Goal: Task Accomplishment & Management: Manage account settings

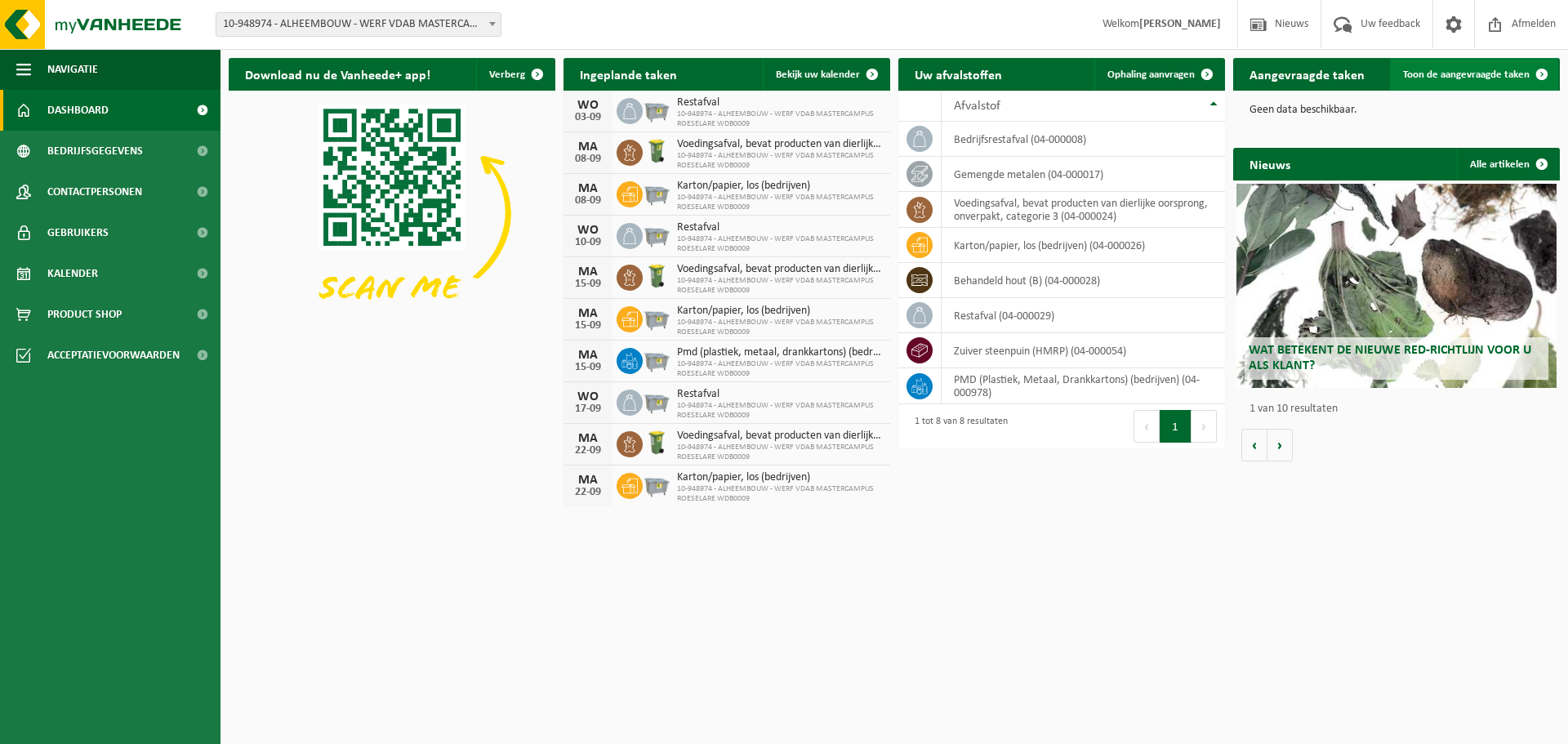
click at [1481, 82] on link "Toon de aangevraagde taken" at bounding box center [1474, 74] width 168 height 33
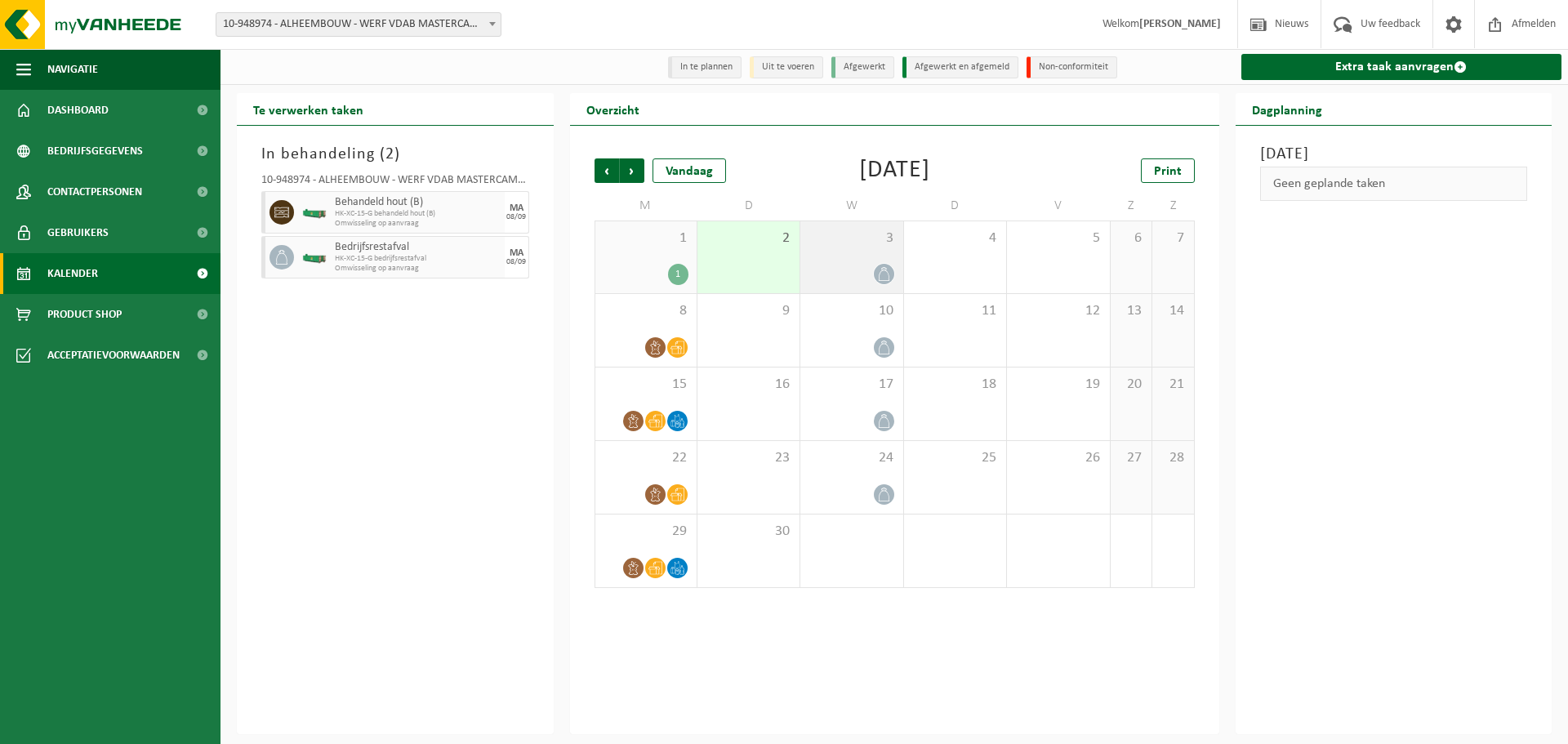
click at [851, 259] on div "3" at bounding box center [851, 257] width 102 height 72
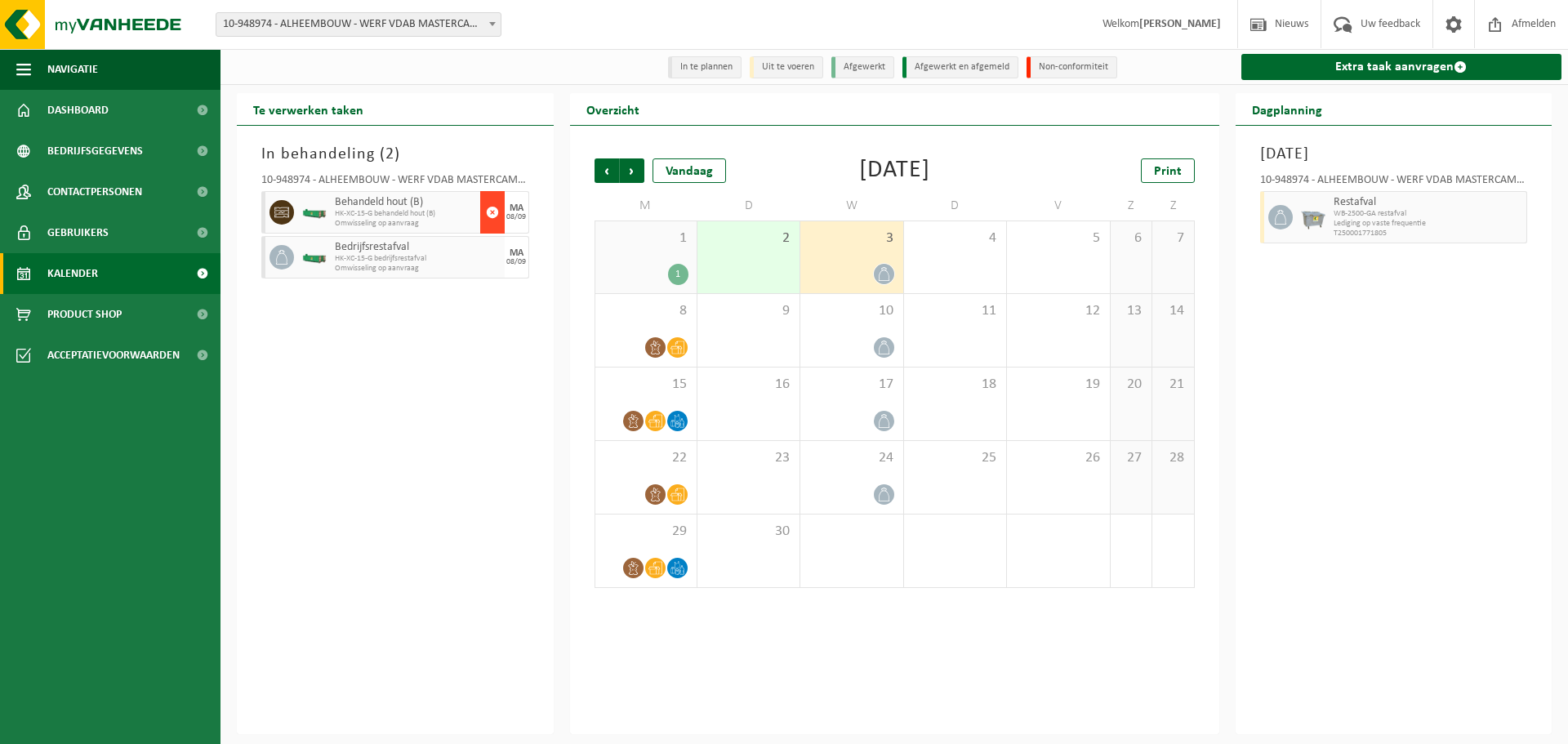
click at [494, 217] on span "button" at bounding box center [493, 212] width 13 height 33
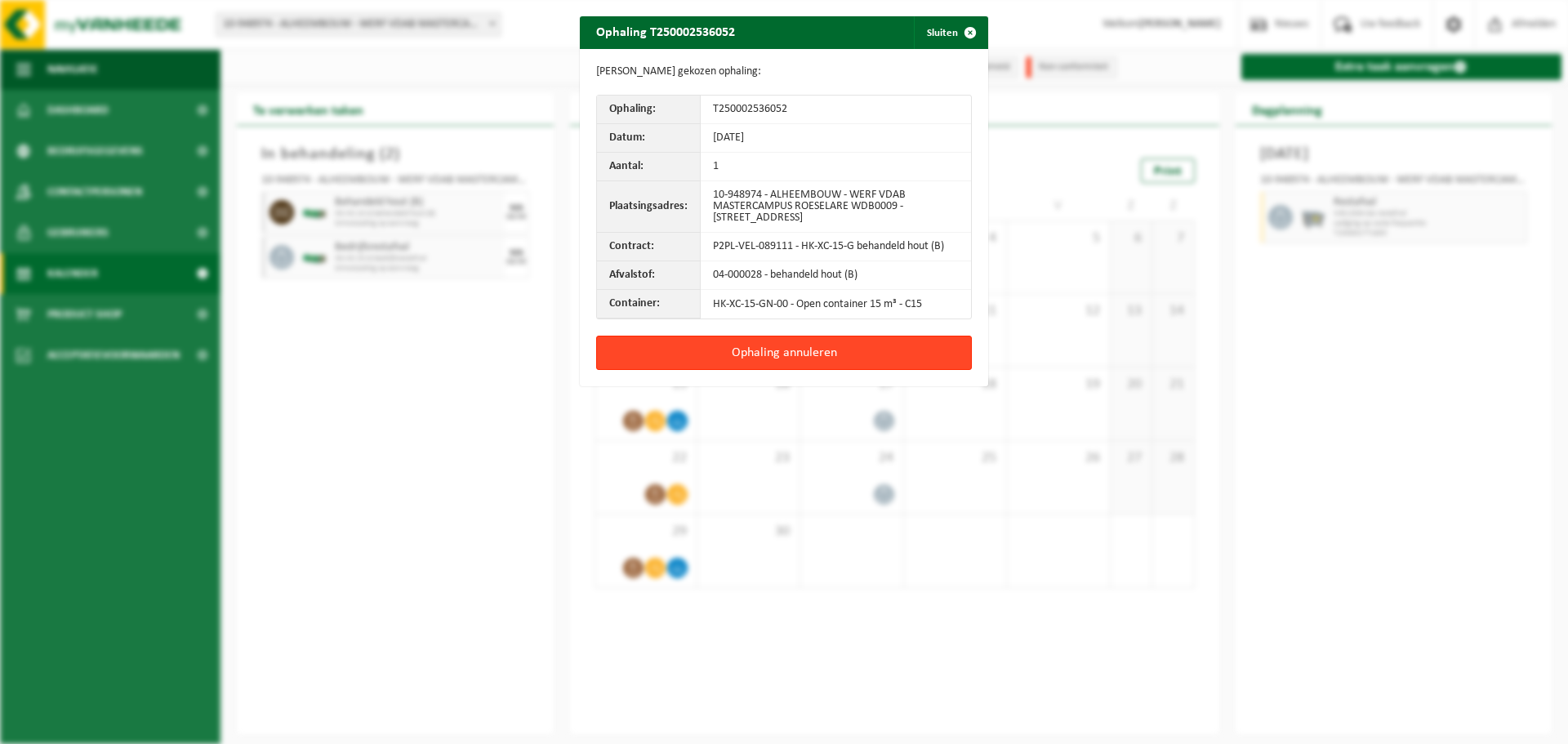
click at [793, 357] on button "Ophaling annuleren" at bounding box center [783, 353] width 375 height 34
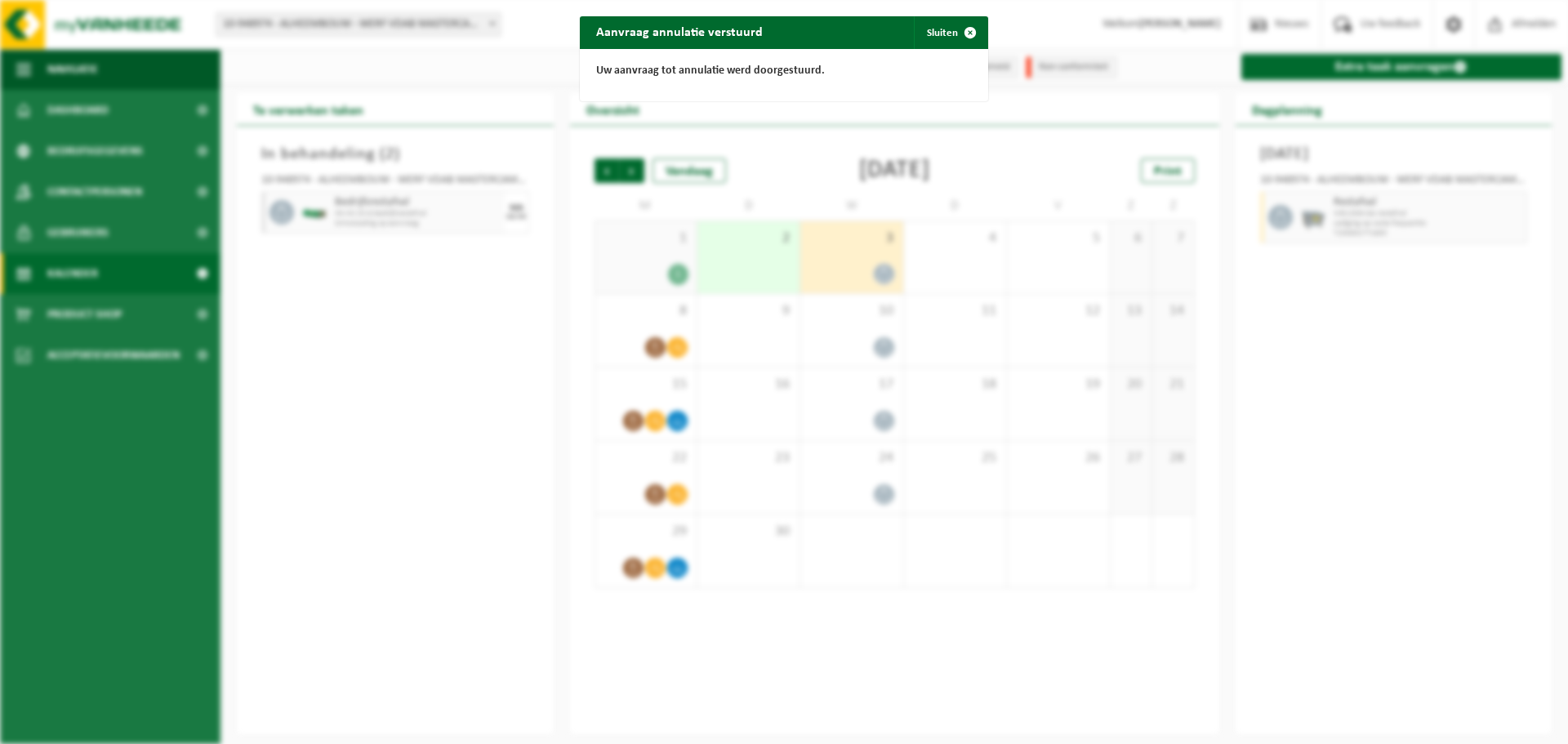
click at [517, 206] on div "Aanvraag annulatie verstuurd Sluiten Uw aanvraag tot annulatie werd doorgestuur…" at bounding box center [784, 372] width 1568 height 744
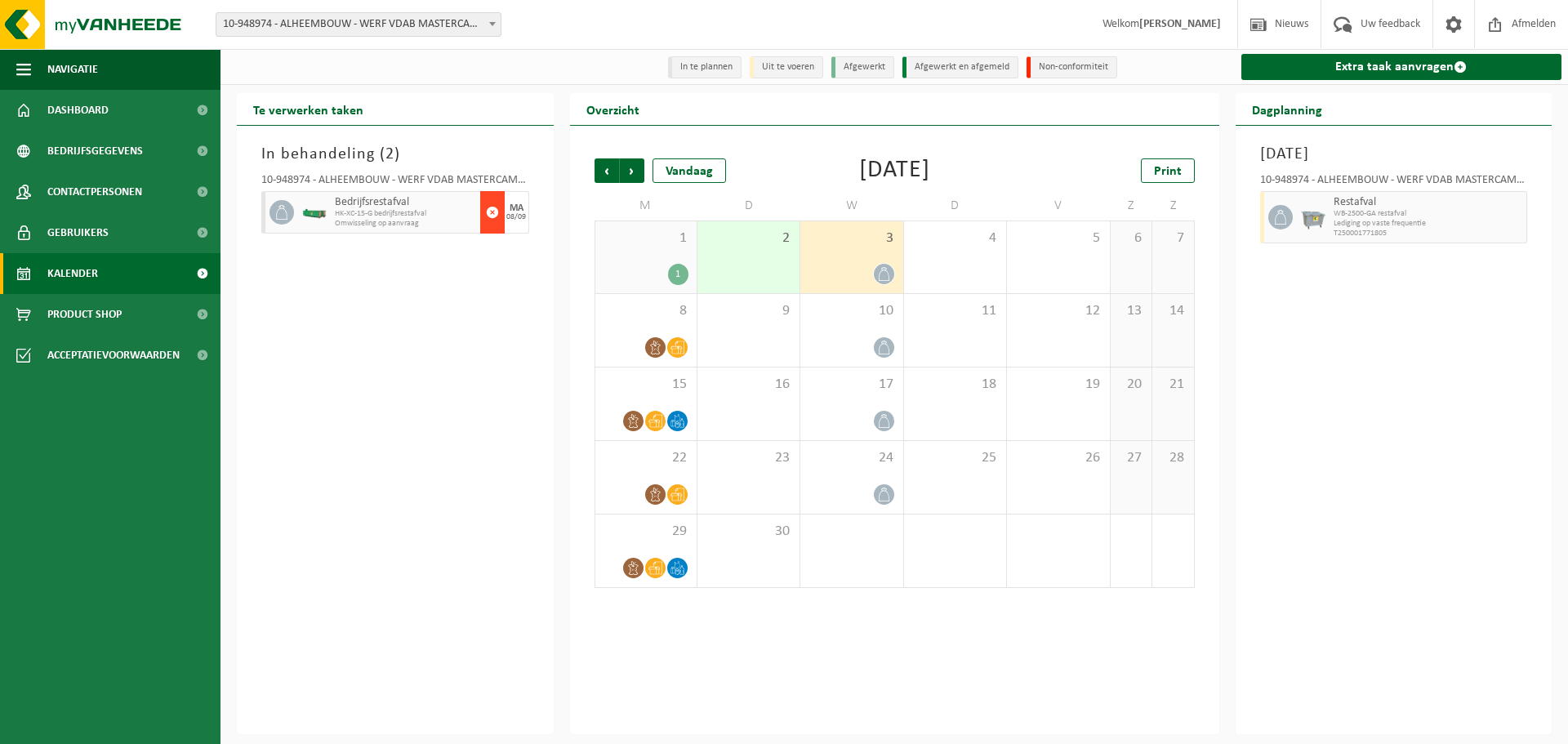
click at [484, 214] on button "button" at bounding box center [493, 212] width 25 height 43
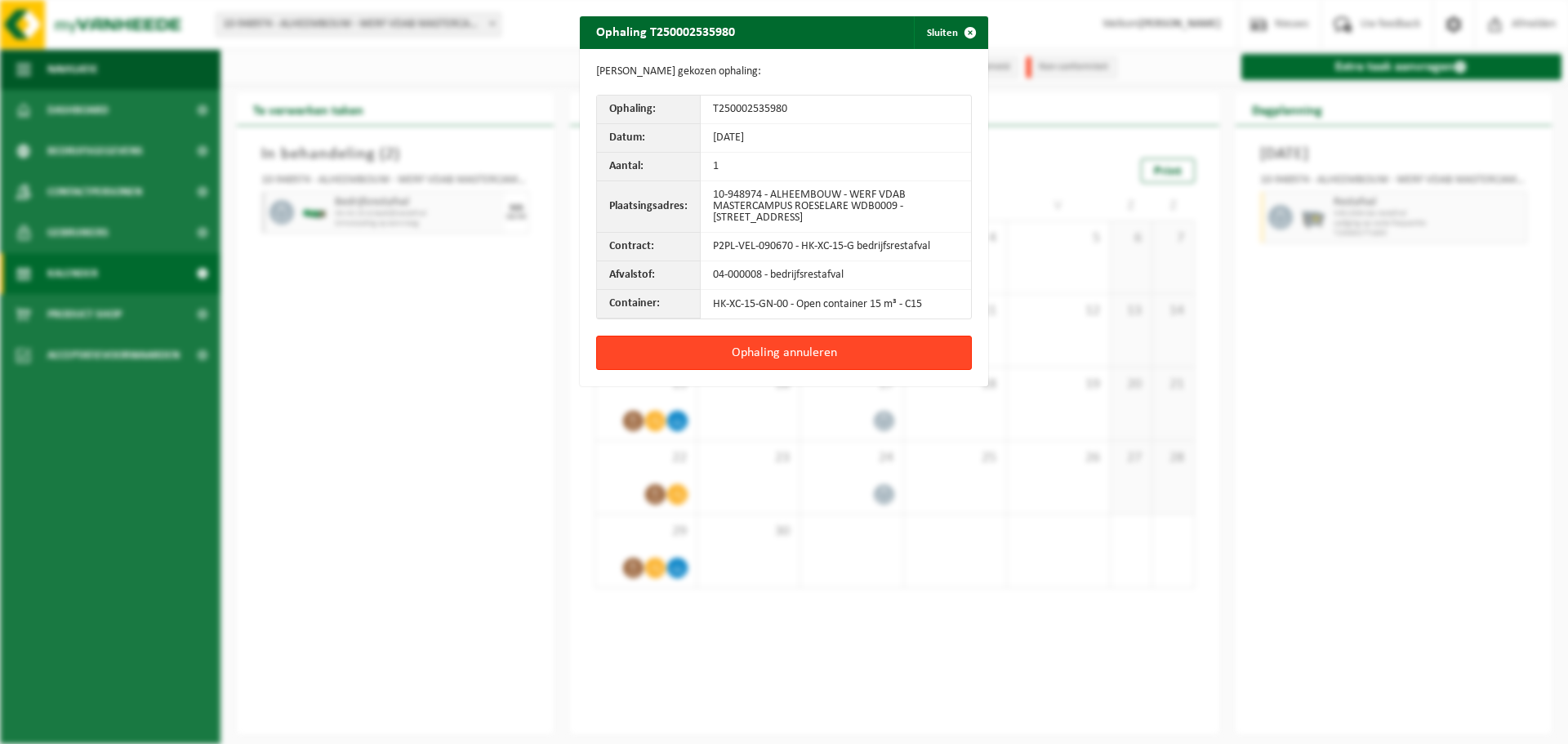
click at [671, 361] on button "Ophaling annuleren" at bounding box center [783, 353] width 375 height 34
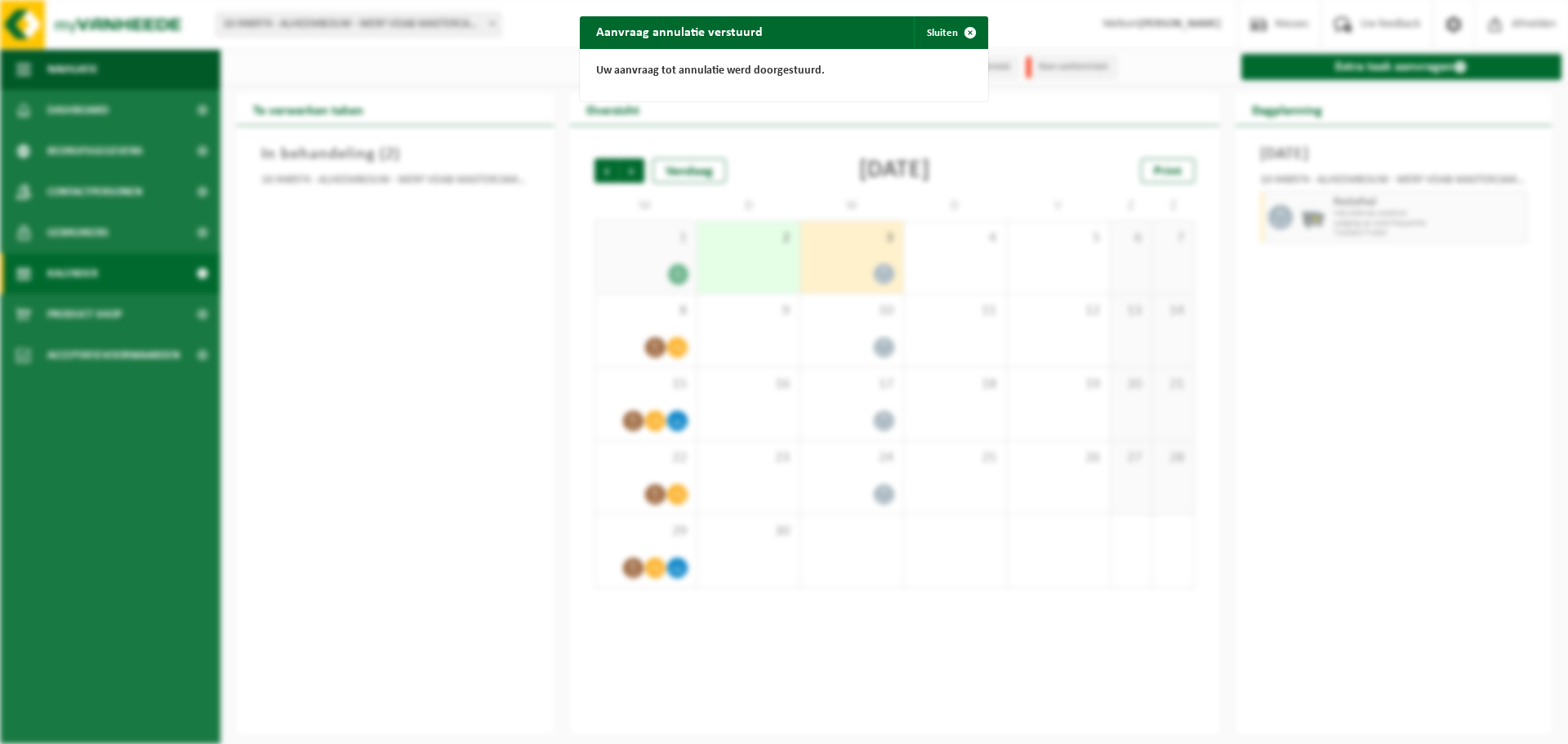
click at [757, 242] on div "Aanvraag annulatie verstuurd Sluiten Uw aanvraag tot annulatie werd doorgestuur…" at bounding box center [784, 372] width 1568 height 744
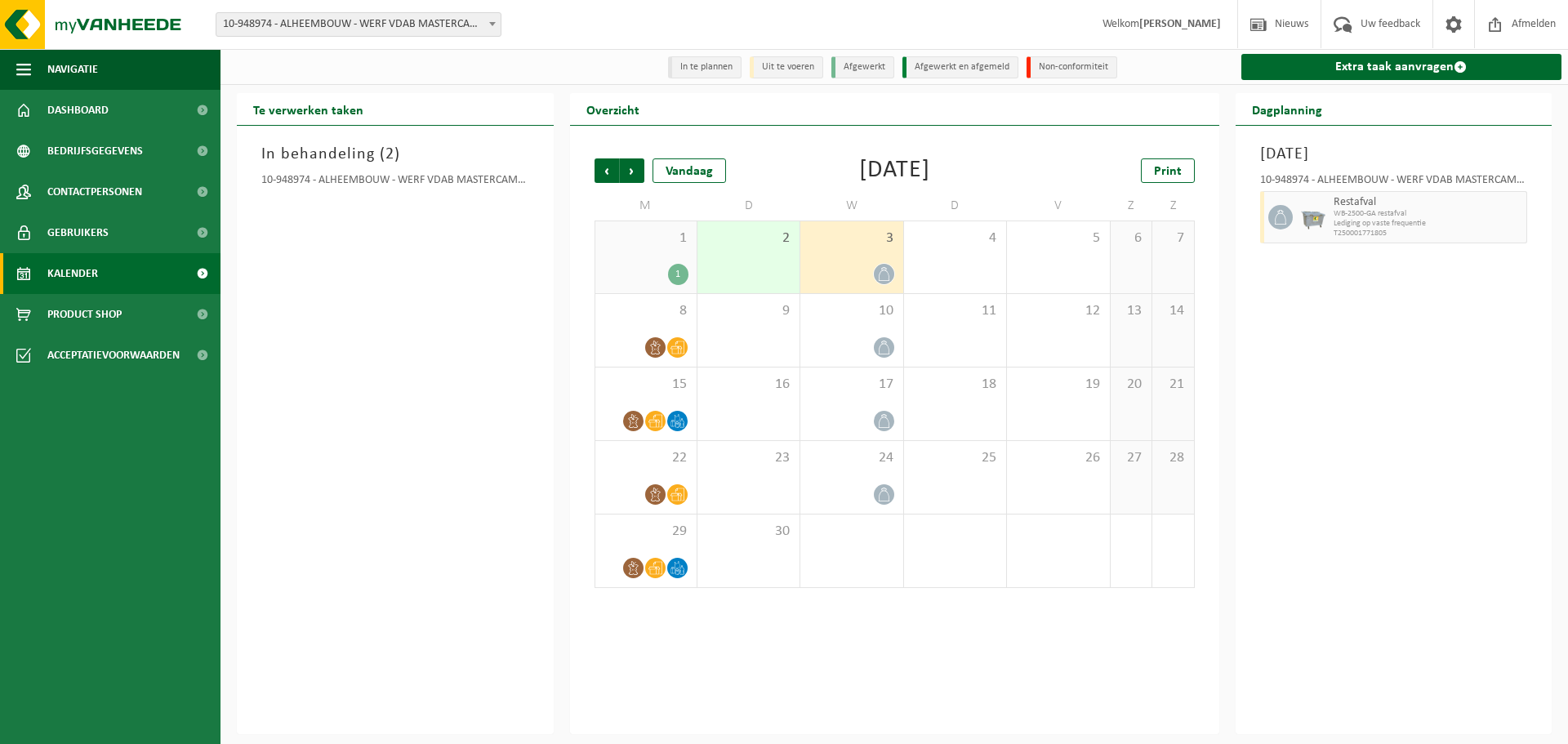
click at [746, 260] on div "2" at bounding box center [748, 257] width 102 height 72
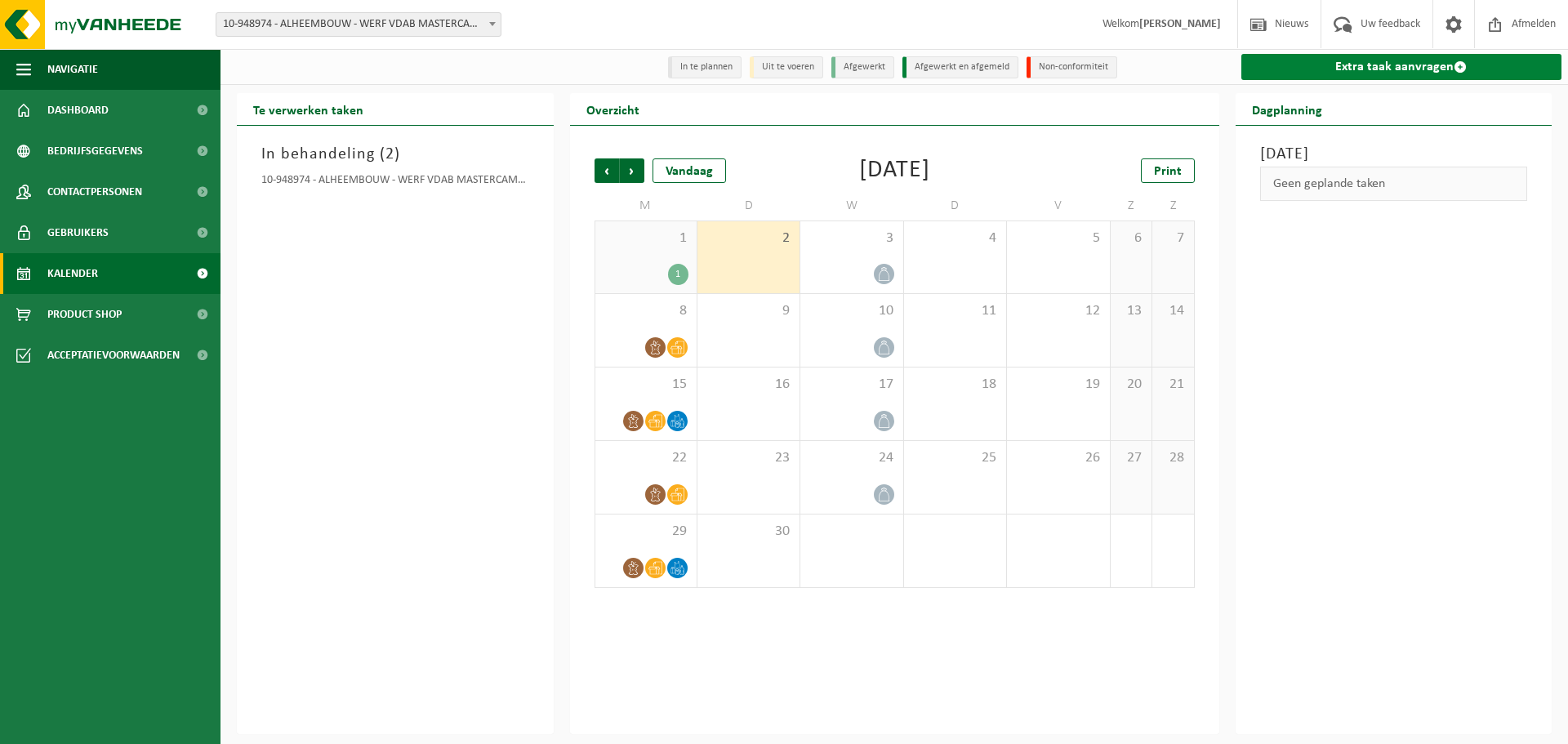
click at [1400, 70] on link "Extra taak aanvragen" at bounding box center [1402, 67] width 321 height 26
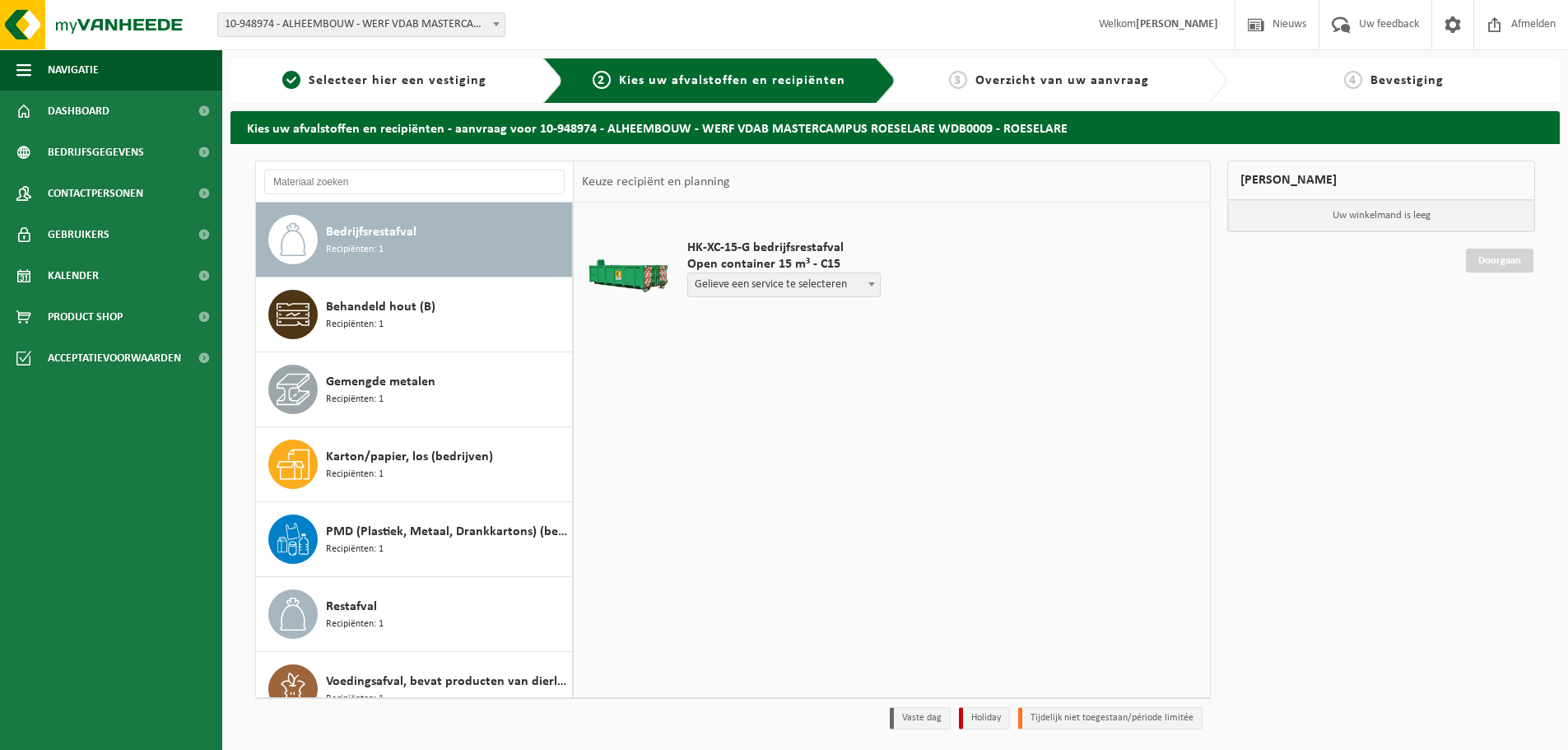
click at [751, 281] on span "Gelieve een service te selecteren" at bounding box center [784, 285] width 192 height 23
select select "P2PL-VEL-090670_HK-XC-15-GN-00_04-000008_46"
click at [766, 315] on input "text" at bounding box center [743, 315] width 112 height 21
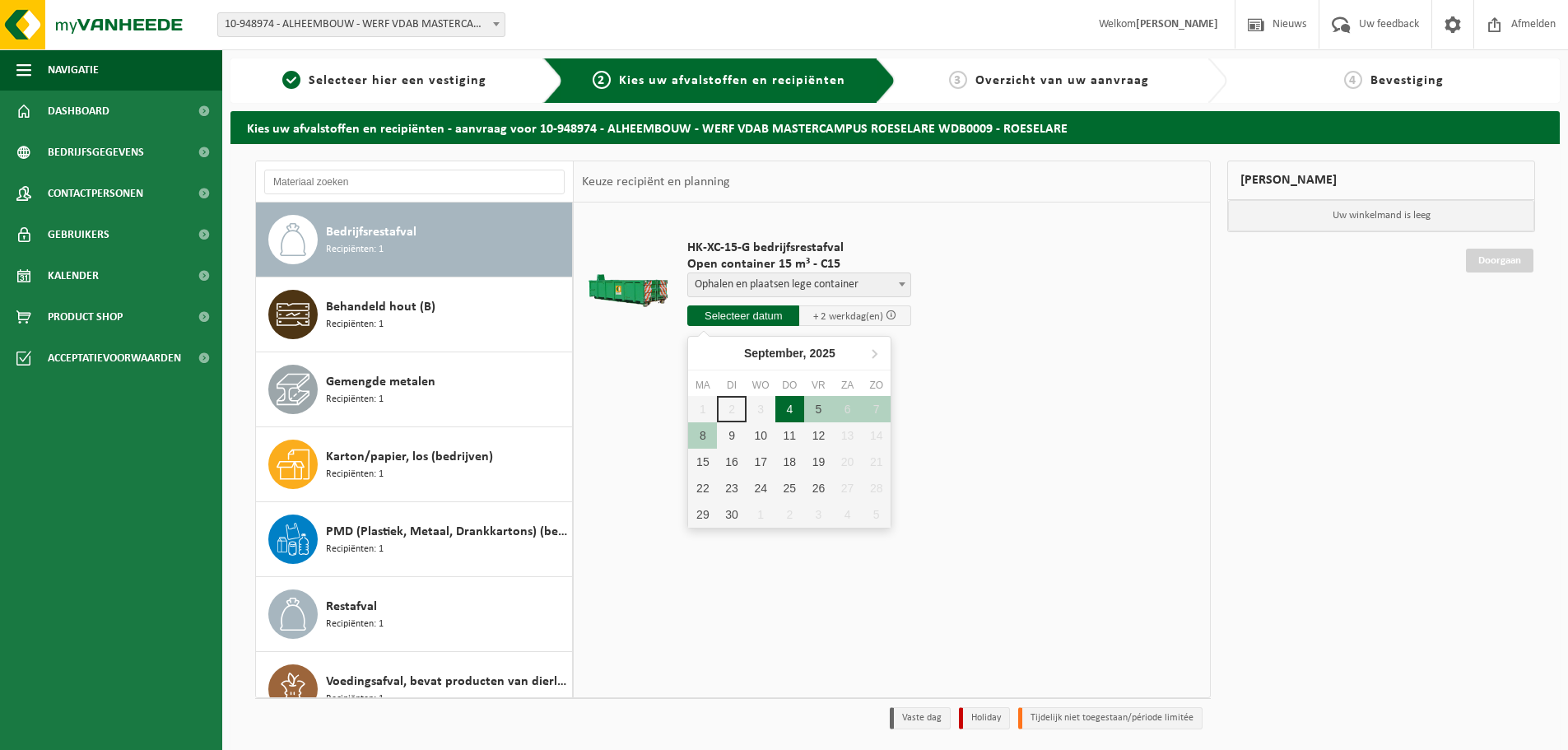
click at [801, 408] on div "4" at bounding box center [789, 409] width 29 height 27
type input "Van 2025-09-04"
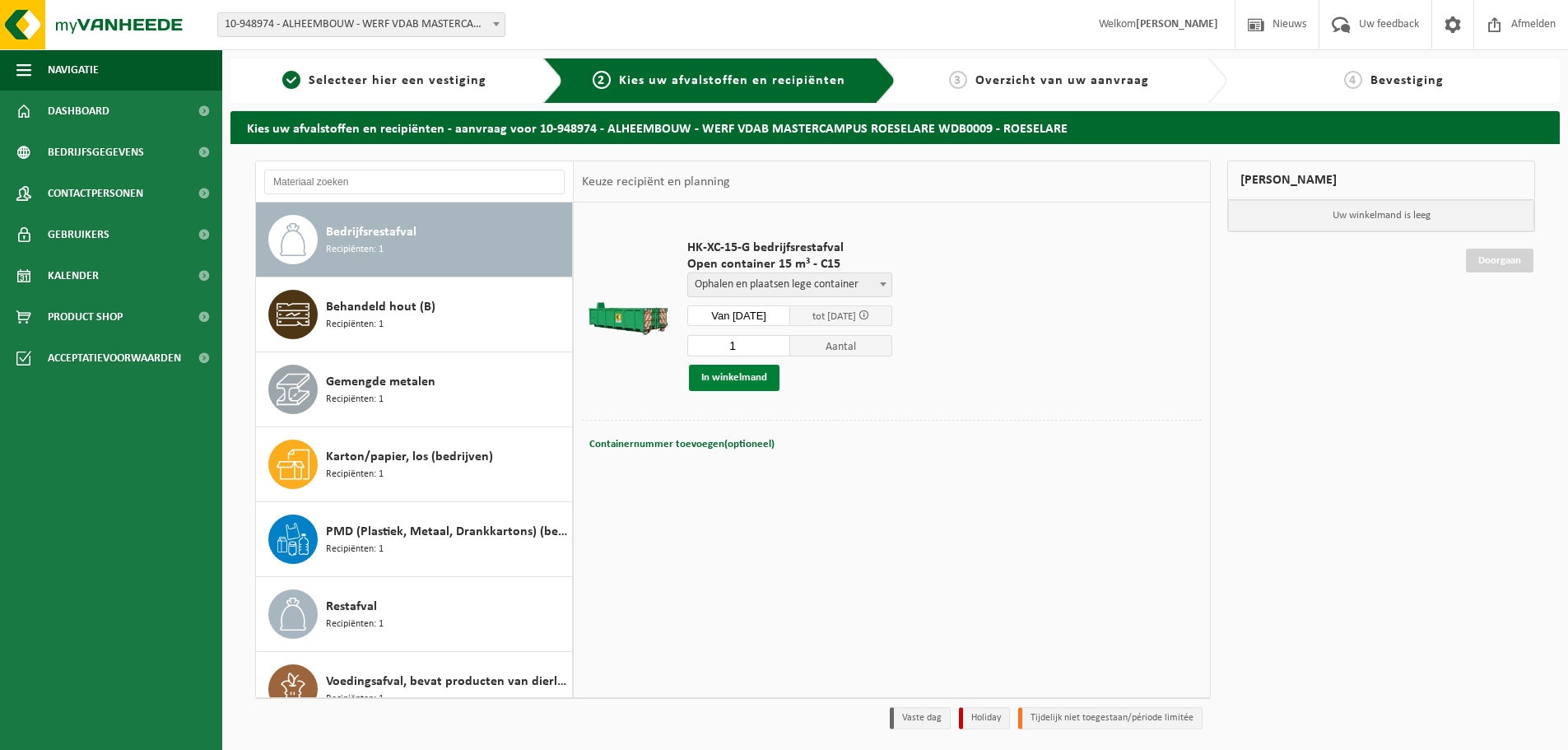
click at [762, 380] on button "In winkelmand" at bounding box center [734, 378] width 91 height 27
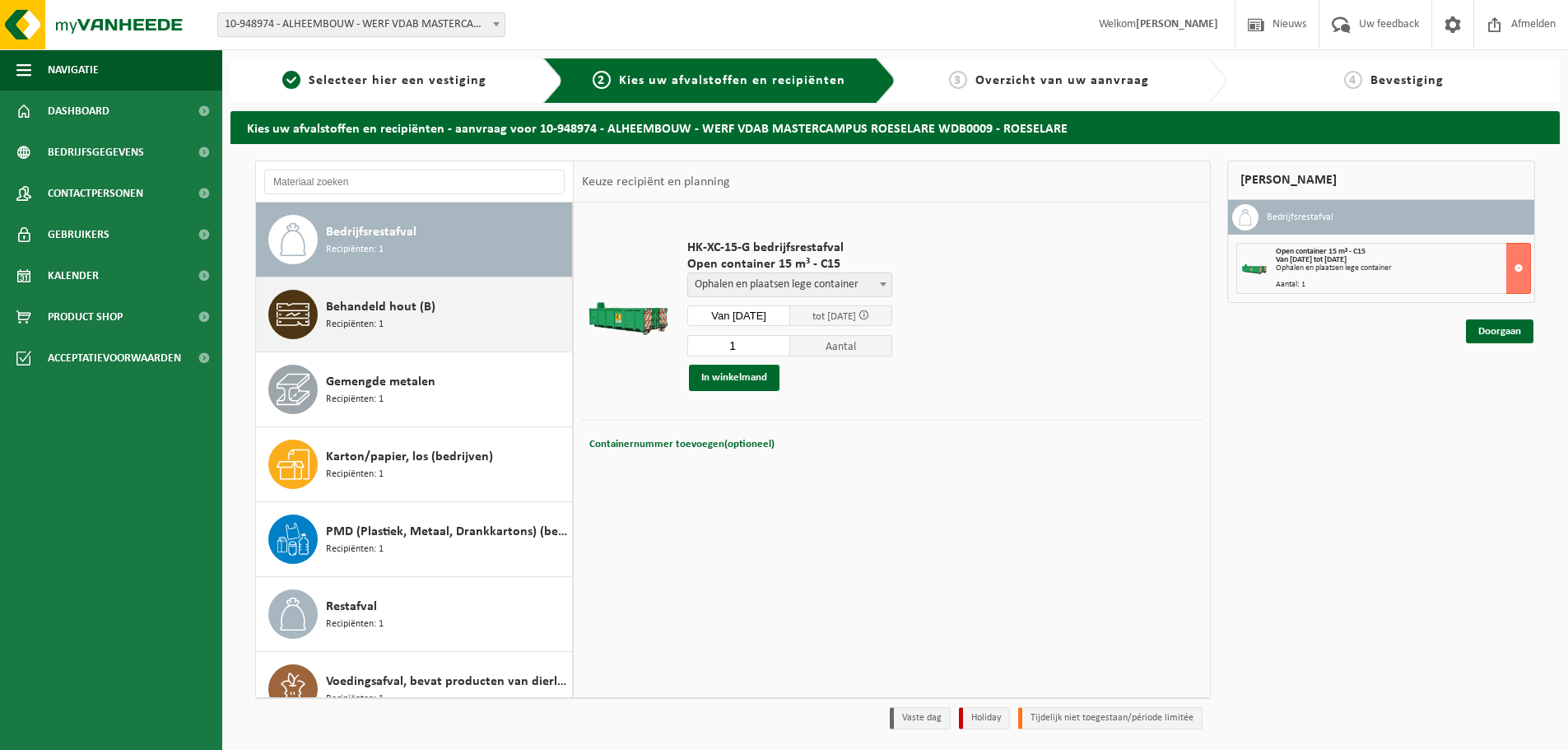
click at [459, 303] on div "Behandeld hout (B) Recipiënten: 1" at bounding box center [447, 314] width 242 height 50
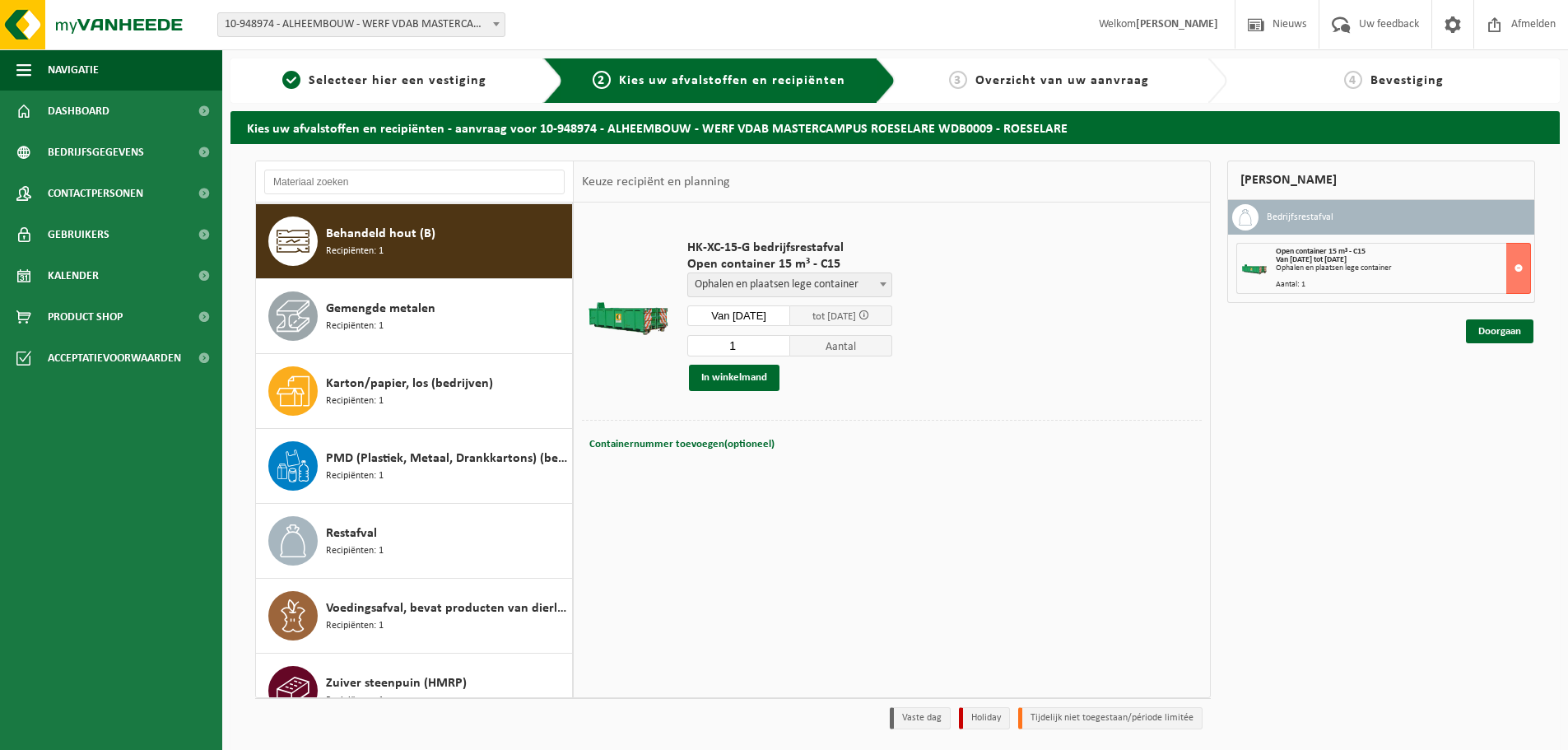
scroll to position [75, 0]
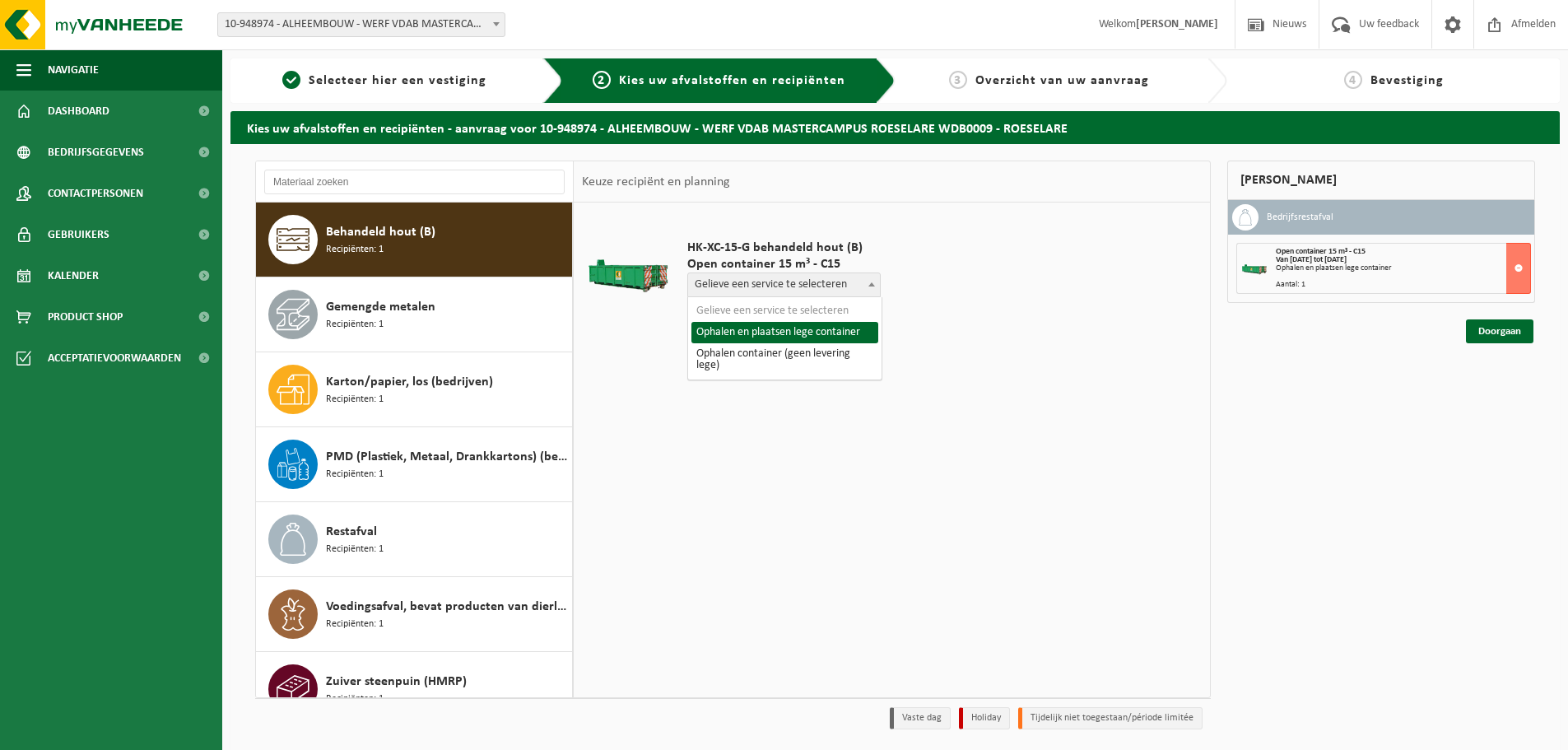
click at [771, 294] on span "Gelieve een service te selecteren" at bounding box center [784, 285] width 192 height 23
select select "P2PL-VEL-089111_HK-XC-15-GN-00_04-000028_46"
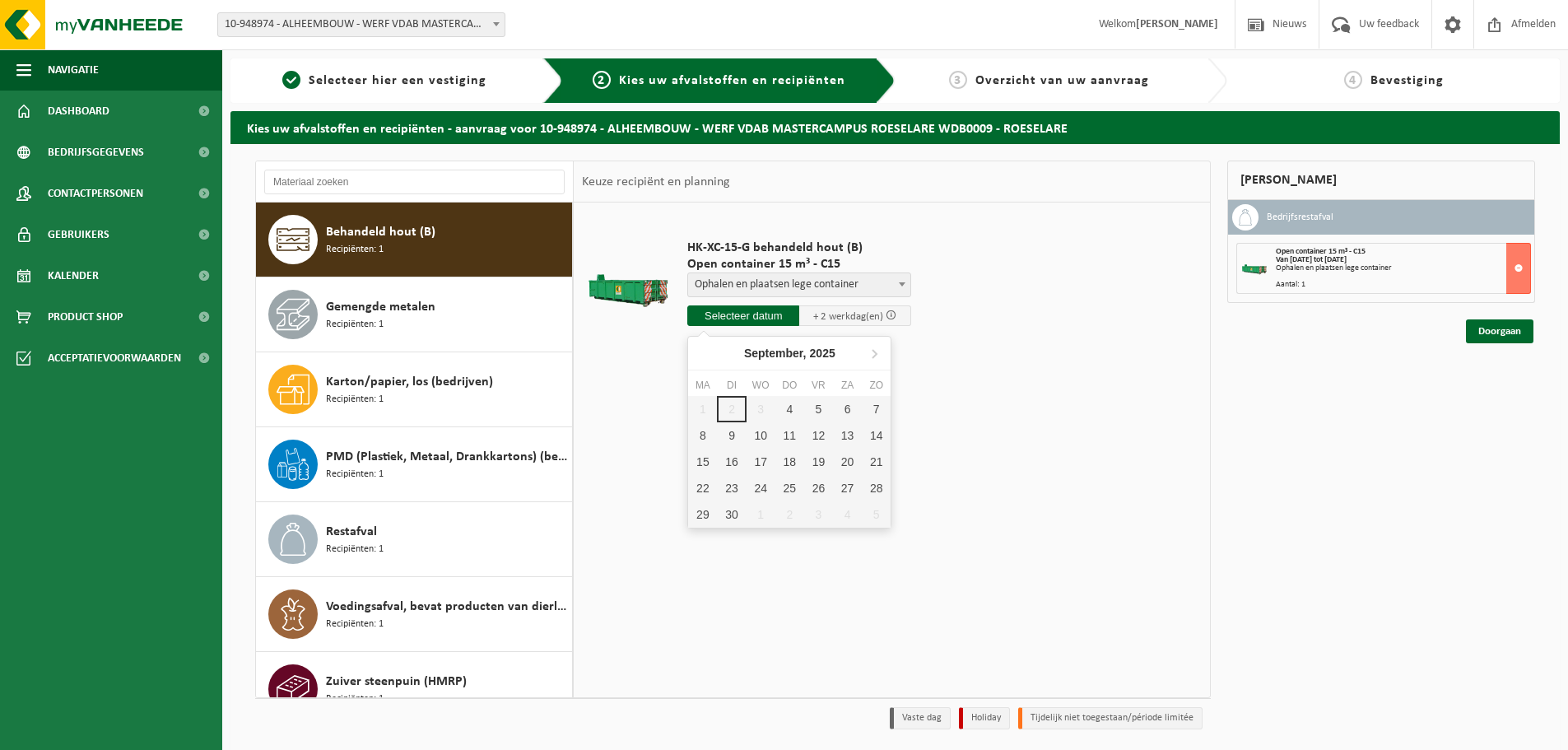
click at [763, 323] on input "text" at bounding box center [743, 315] width 112 height 21
click at [778, 411] on div "4" at bounding box center [789, 409] width 29 height 27
type input "Van 2025-09-04"
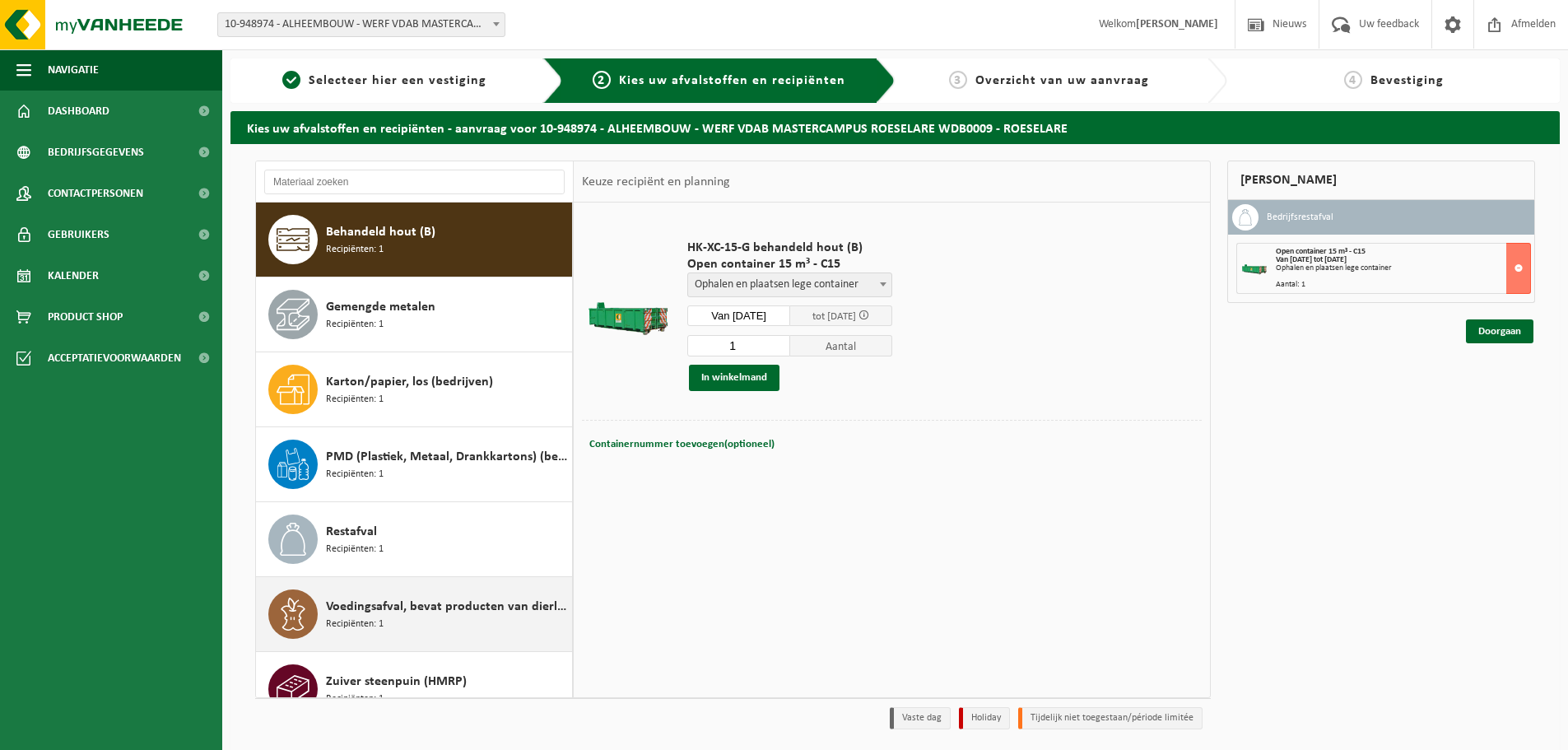
scroll to position [104, 0]
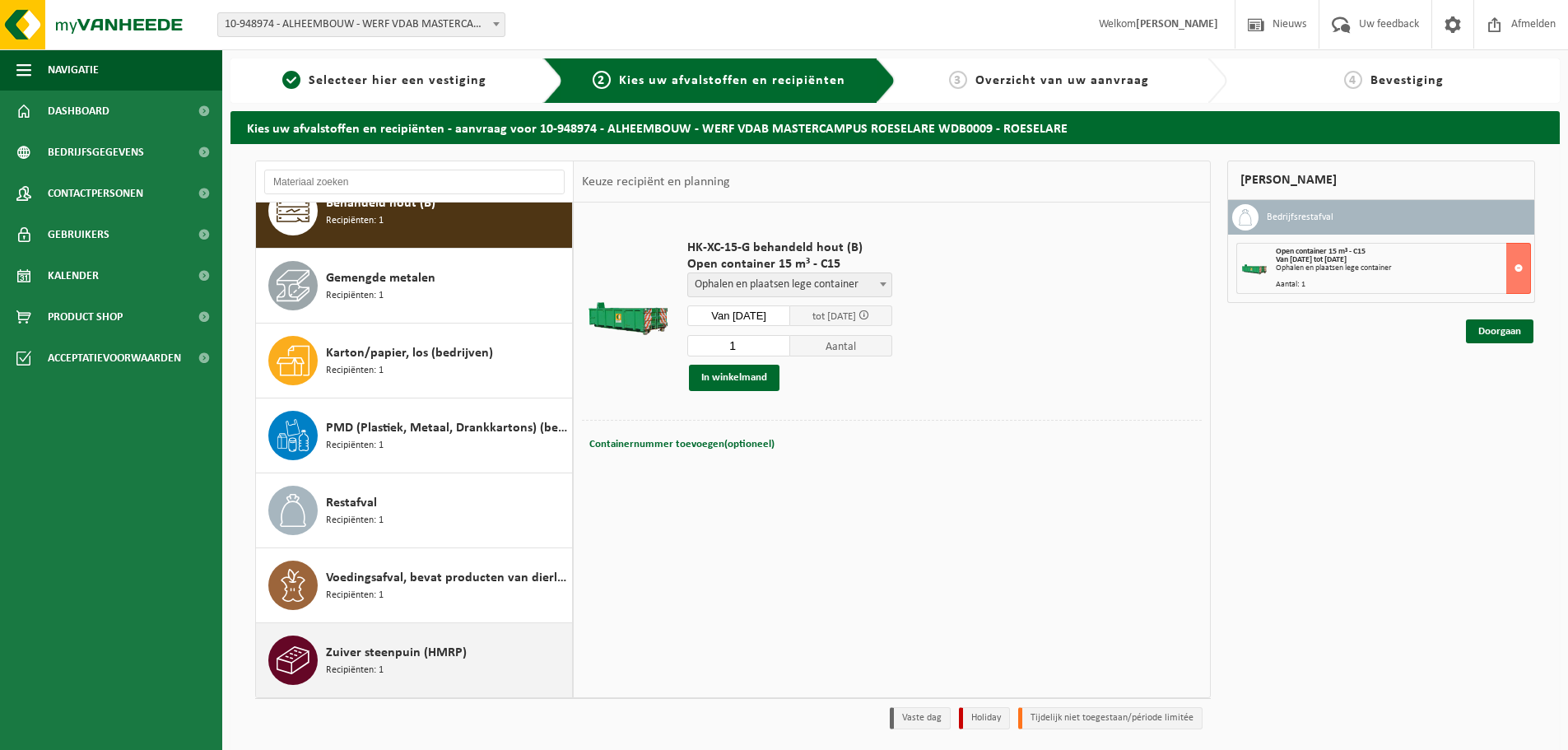
click at [446, 637] on div "Zuiver steenpuin (HMRP) Recipiënten: 1" at bounding box center [447, 660] width 242 height 50
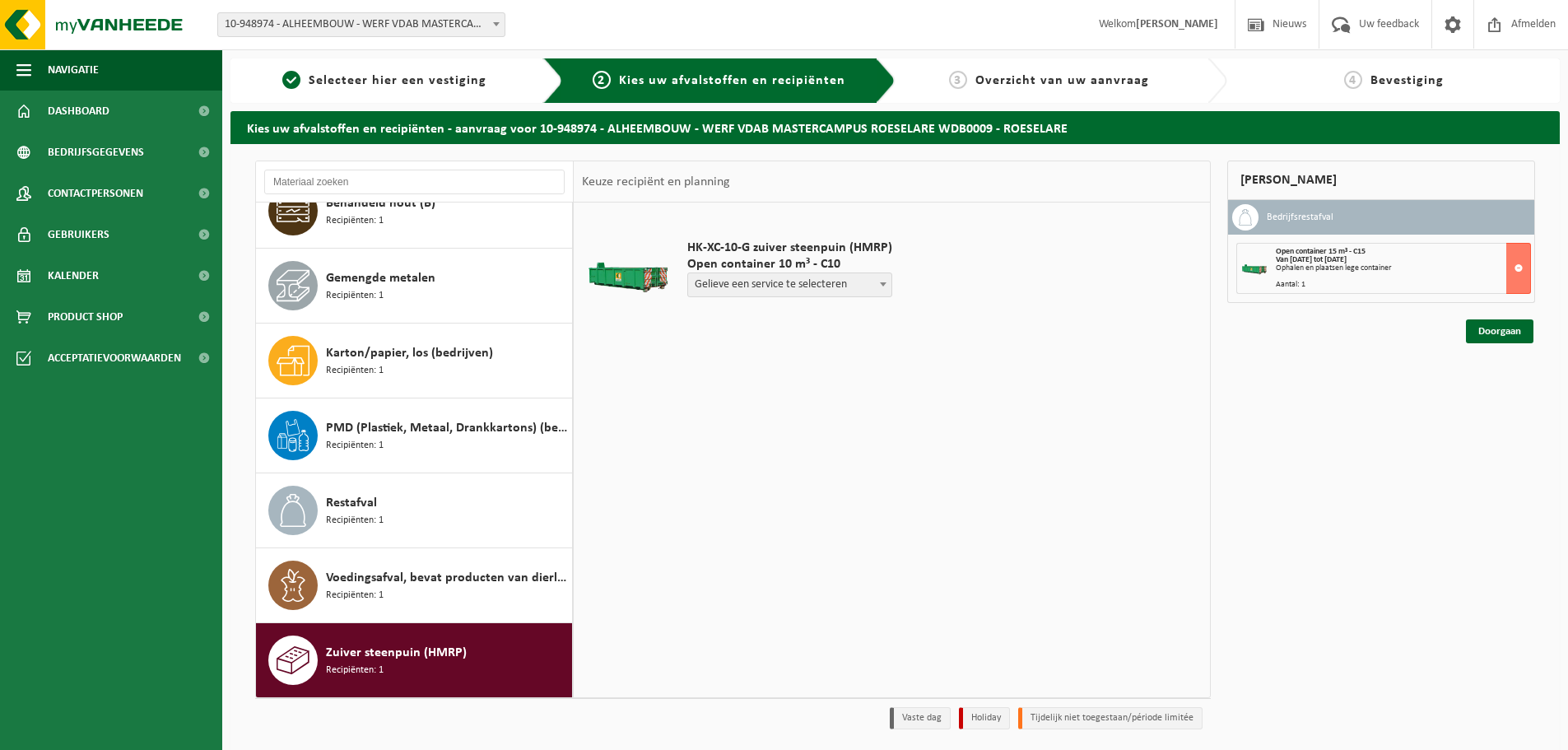
click at [784, 285] on span "Gelieve een service te selecteren" at bounding box center [789, 285] width 203 height 23
click at [773, 271] on span "Open container 10 m³ - C10" at bounding box center [799, 264] width 224 height 16
click at [778, 280] on span "Ophalen container (geen levering lege)" at bounding box center [799, 285] width 222 height 23
select select "P2PL-VEL-093964_HK-XC-10-GN-00_04-000054_46"
click at [749, 316] on input "text" at bounding box center [743, 315] width 112 height 21
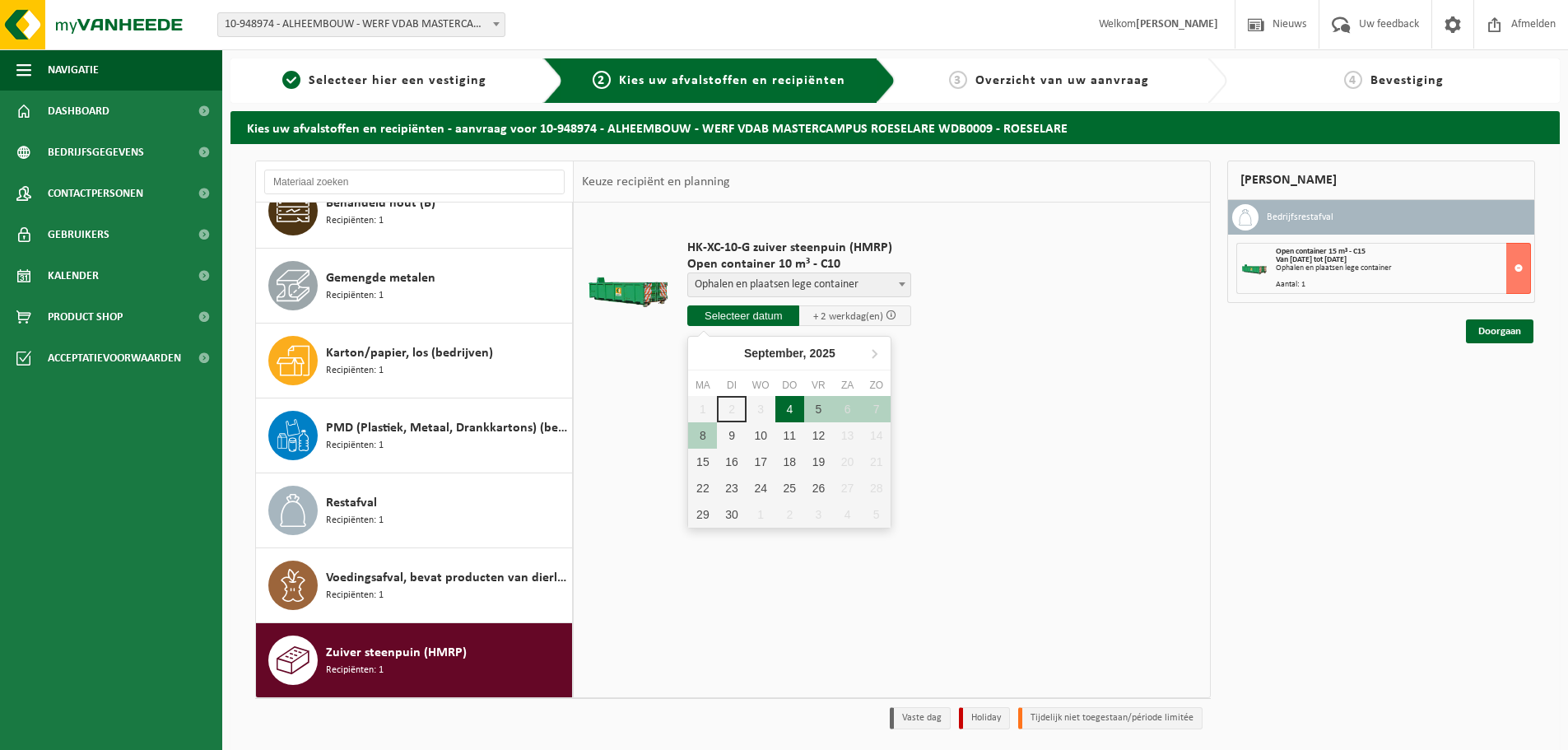
click at [795, 413] on div "4" at bounding box center [789, 409] width 29 height 27
type input "Van 2025-09-04"
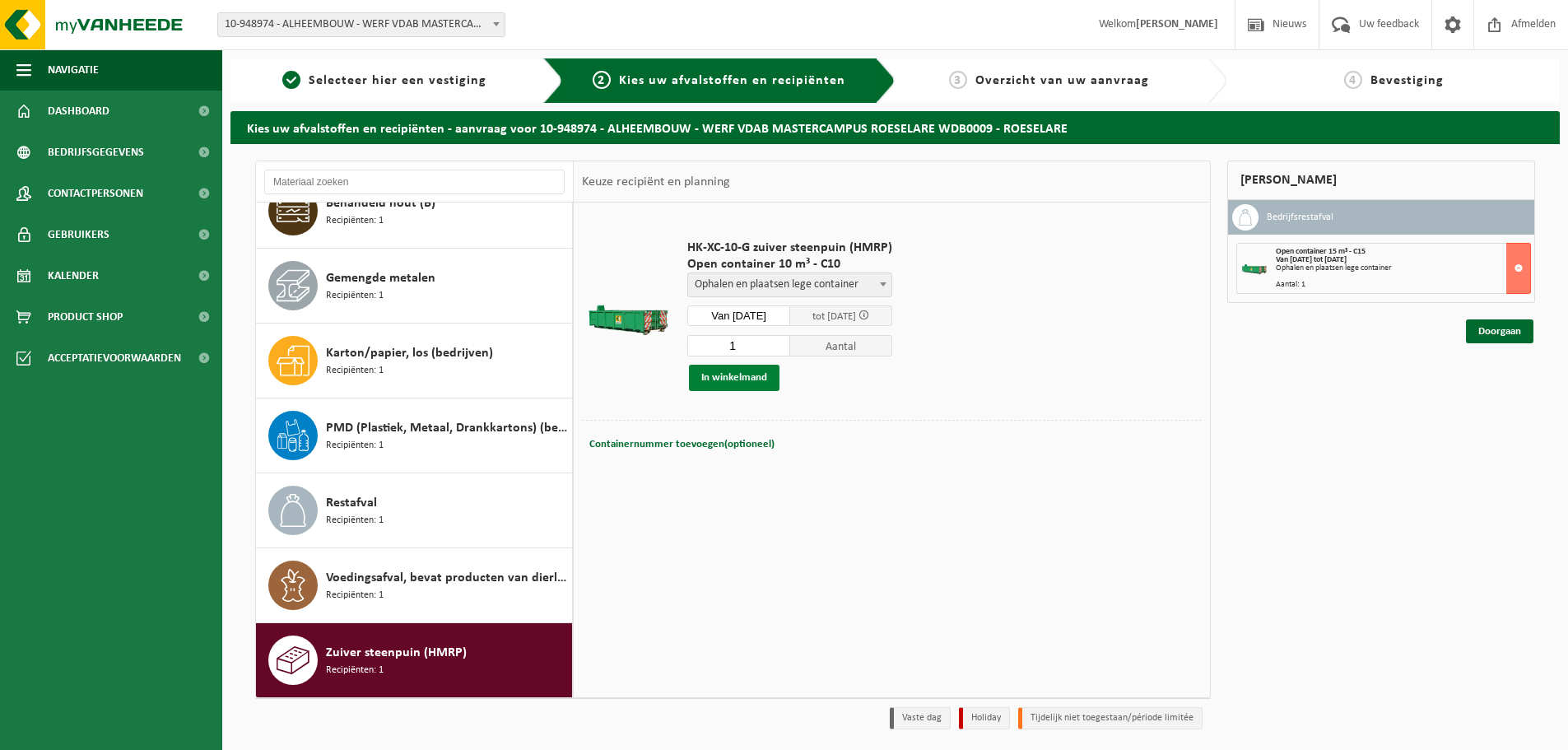
click at [746, 384] on button "In winkelmand" at bounding box center [734, 378] width 91 height 27
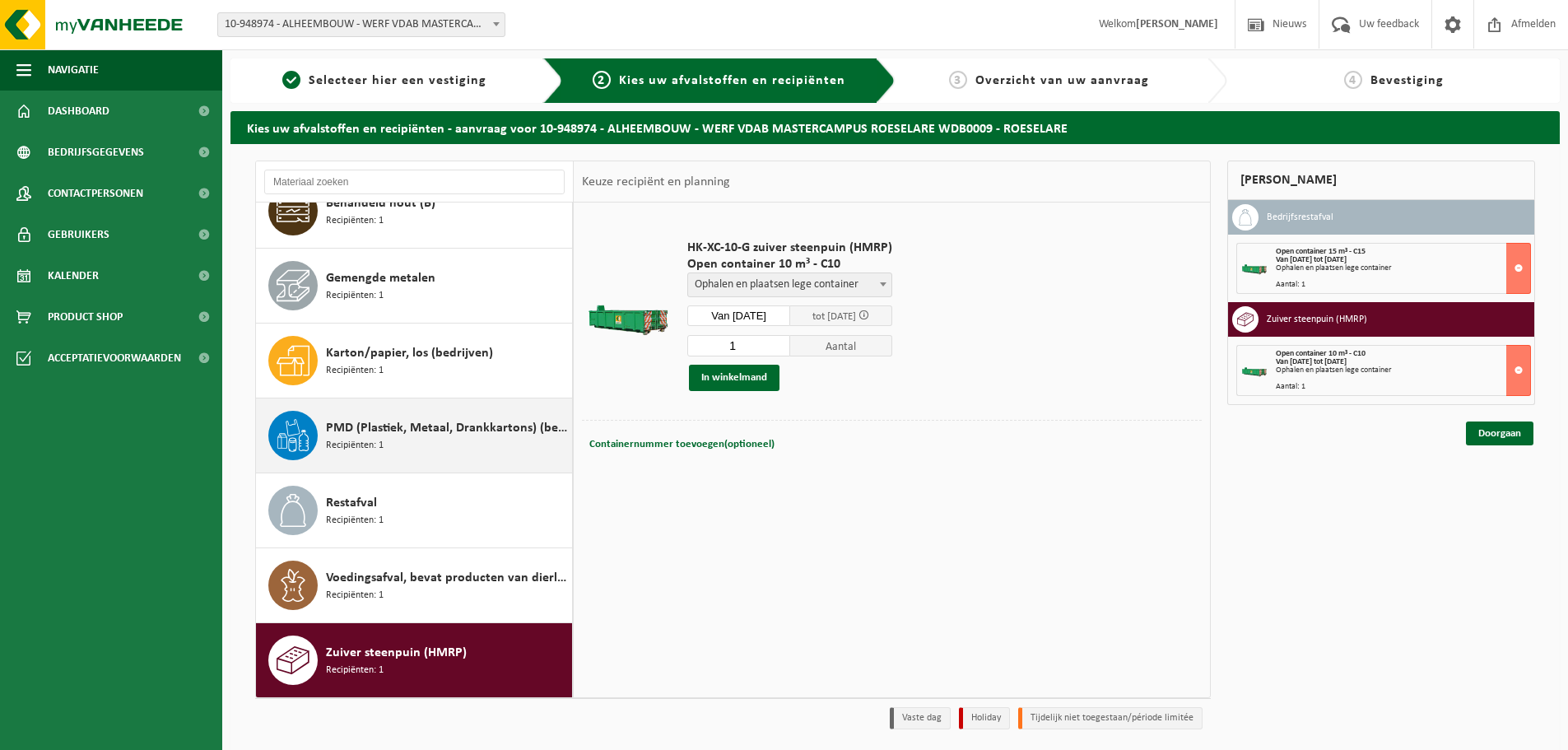
scroll to position [0, 0]
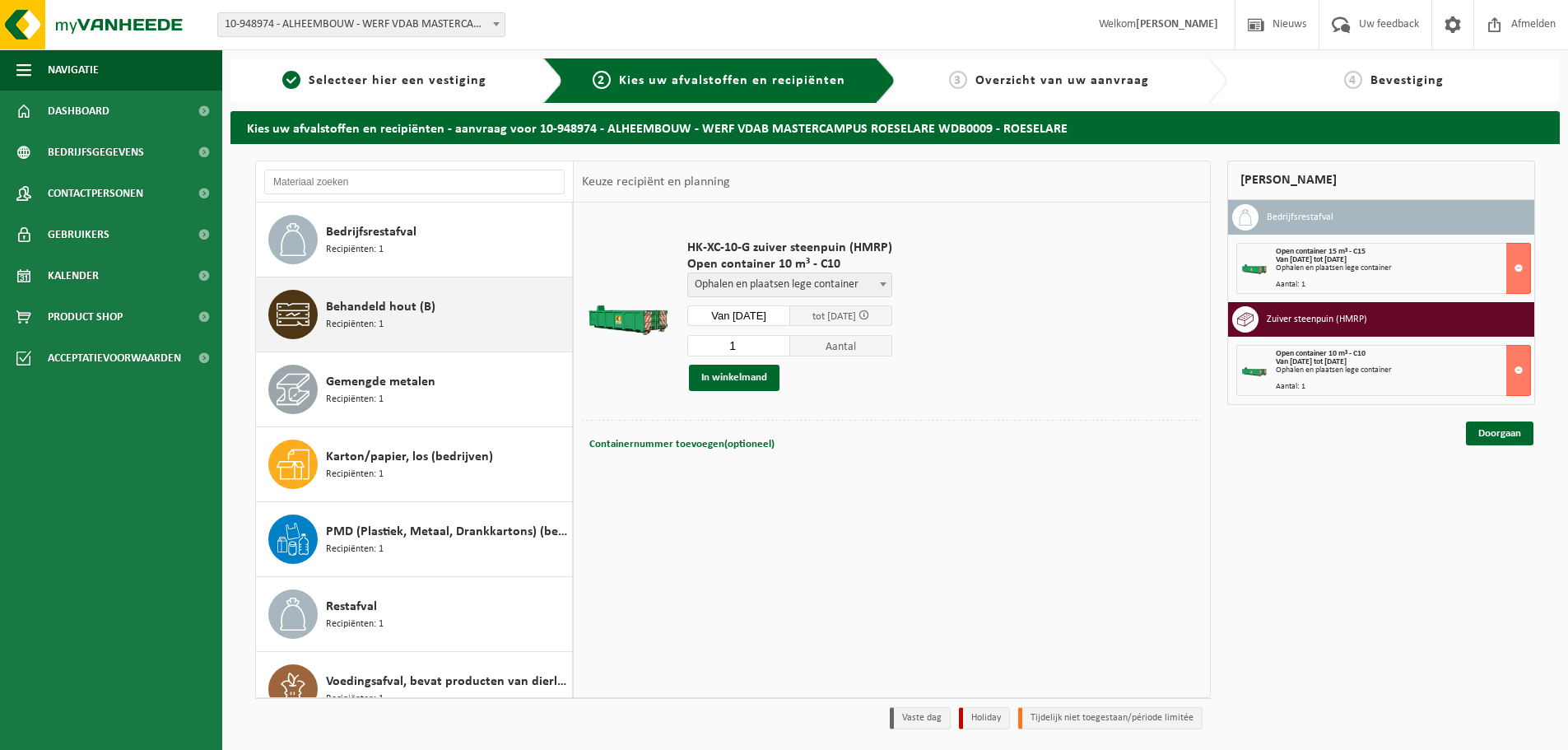
click at [425, 301] on span "Behandeld hout (B)" at bounding box center [380, 307] width 110 height 20
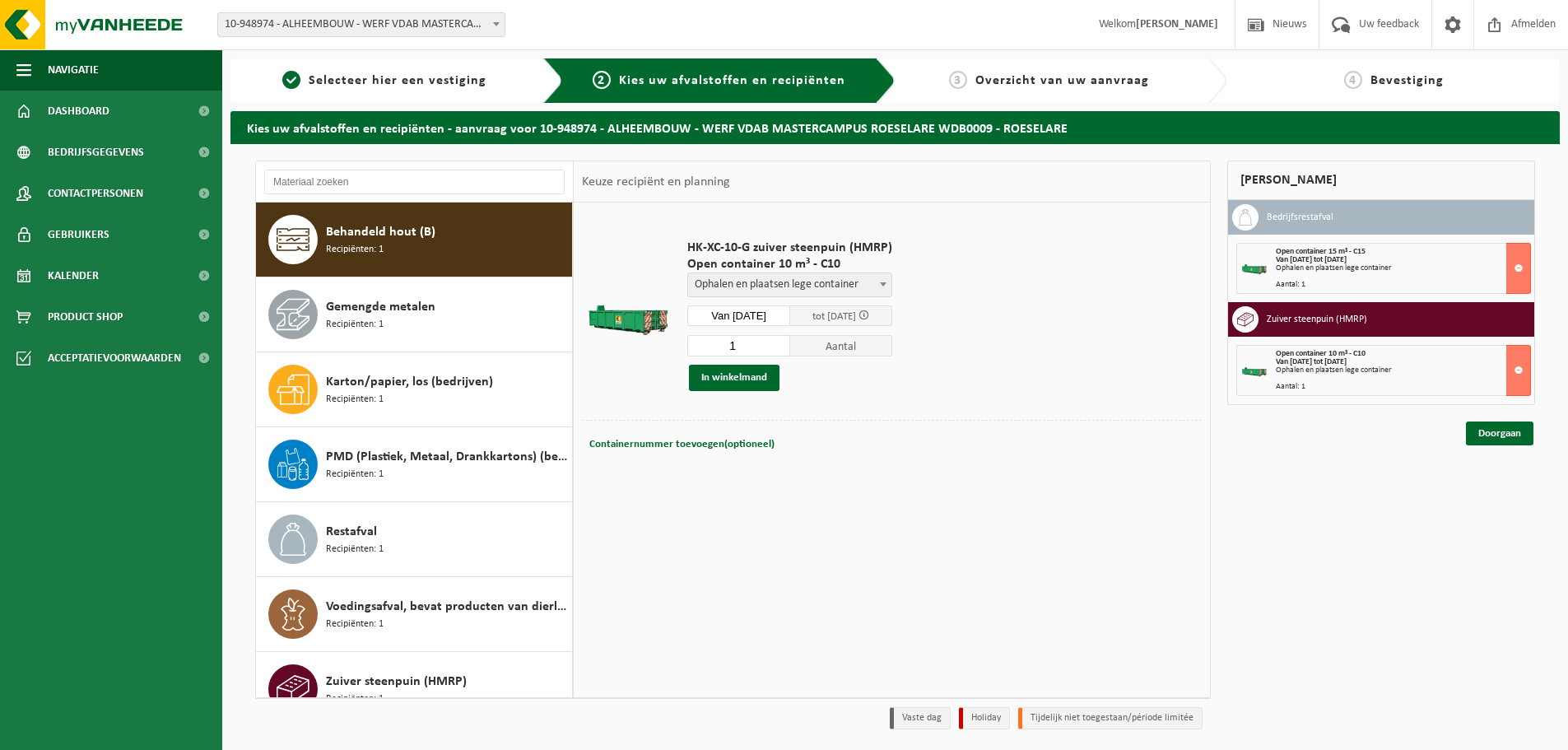
scroll to position [75, 0]
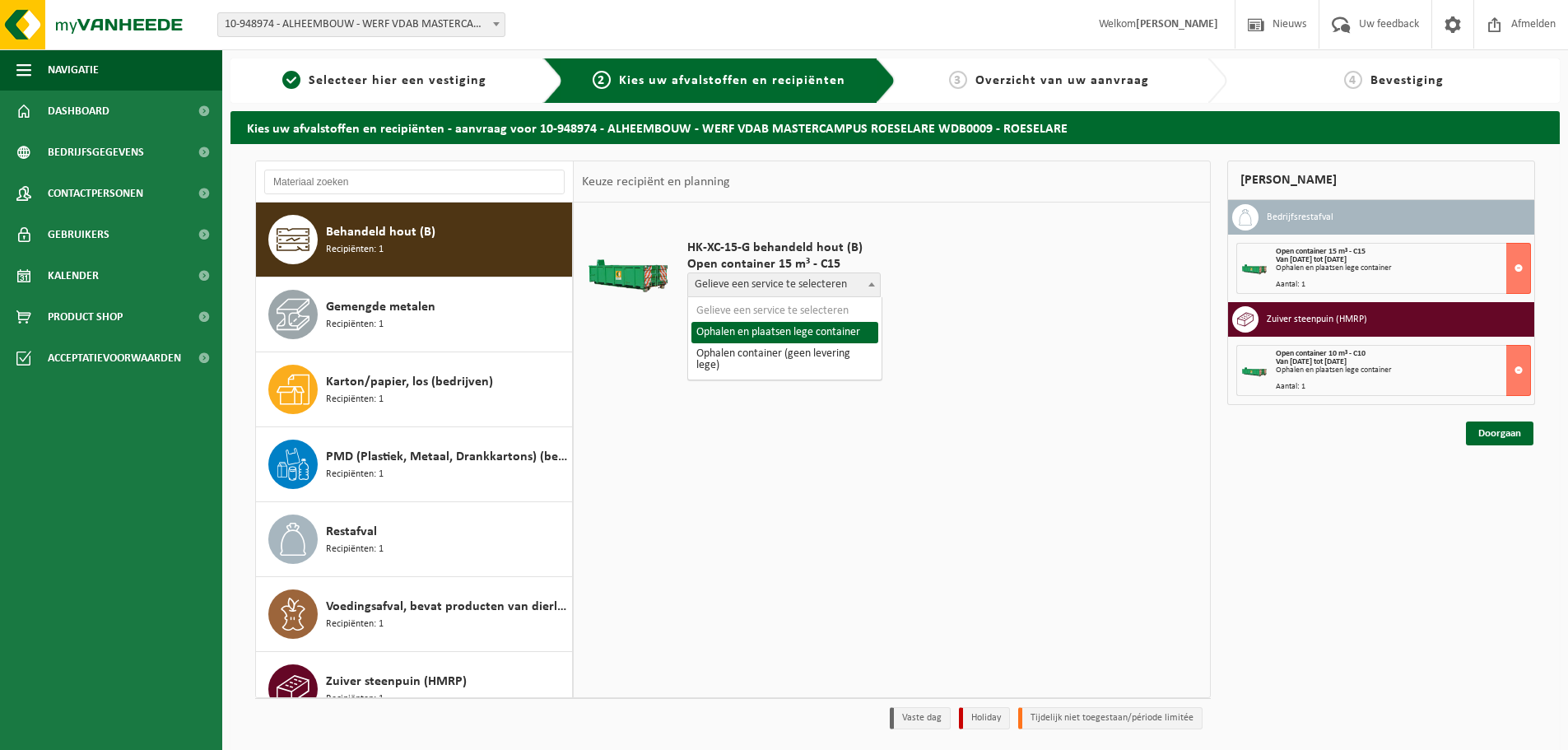
click at [782, 290] on span "Gelieve een service te selecteren" at bounding box center [784, 285] width 192 height 23
select select "P2PL-VEL-089111_HK-XC-15-GN-00_04-000028_46"
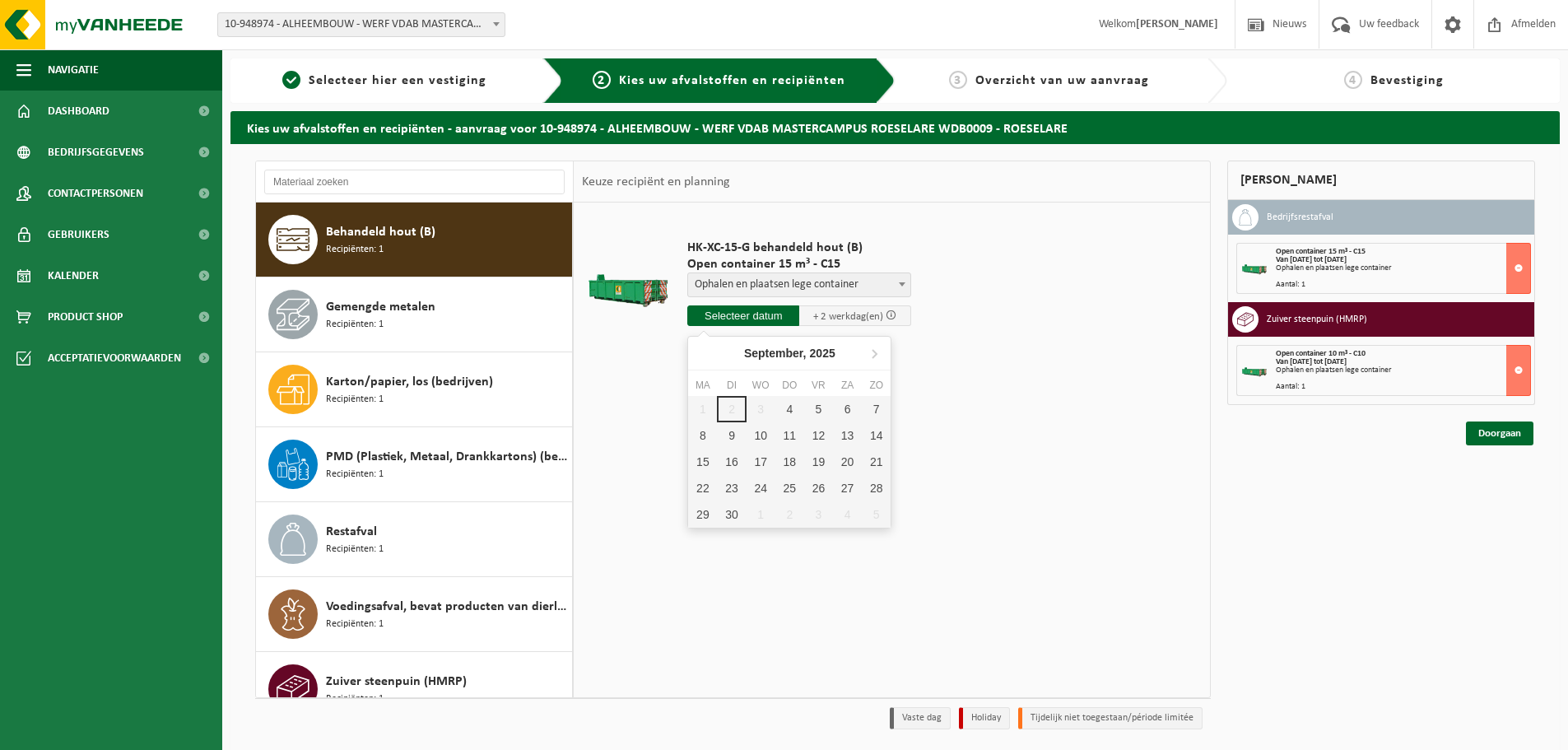
click at [781, 313] on input "text" at bounding box center [743, 315] width 112 height 21
click at [786, 416] on div "4" at bounding box center [789, 409] width 29 height 27
type input "Van 2025-09-04"
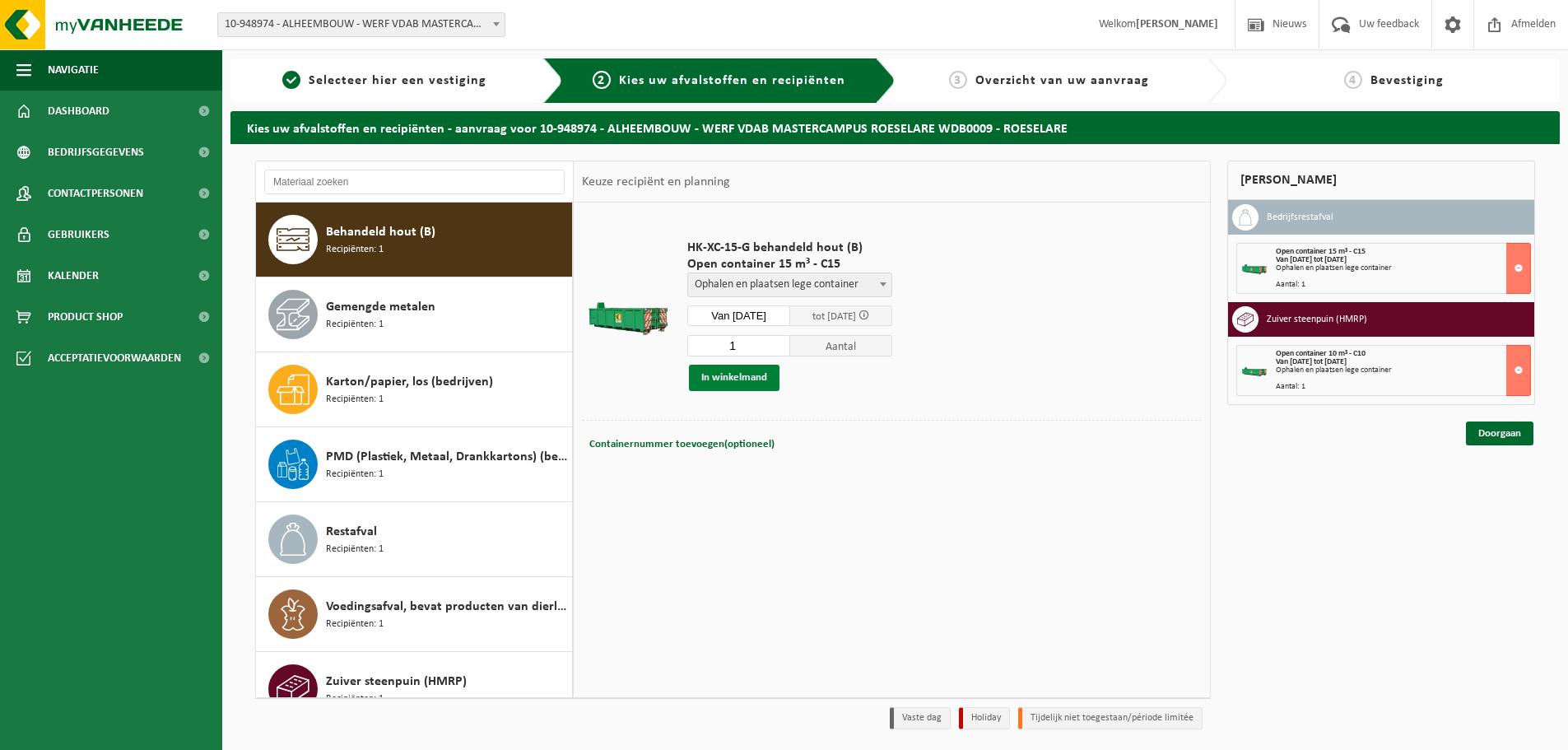
click at [715, 371] on button "In winkelmand" at bounding box center [734, 378] width 91 height 27
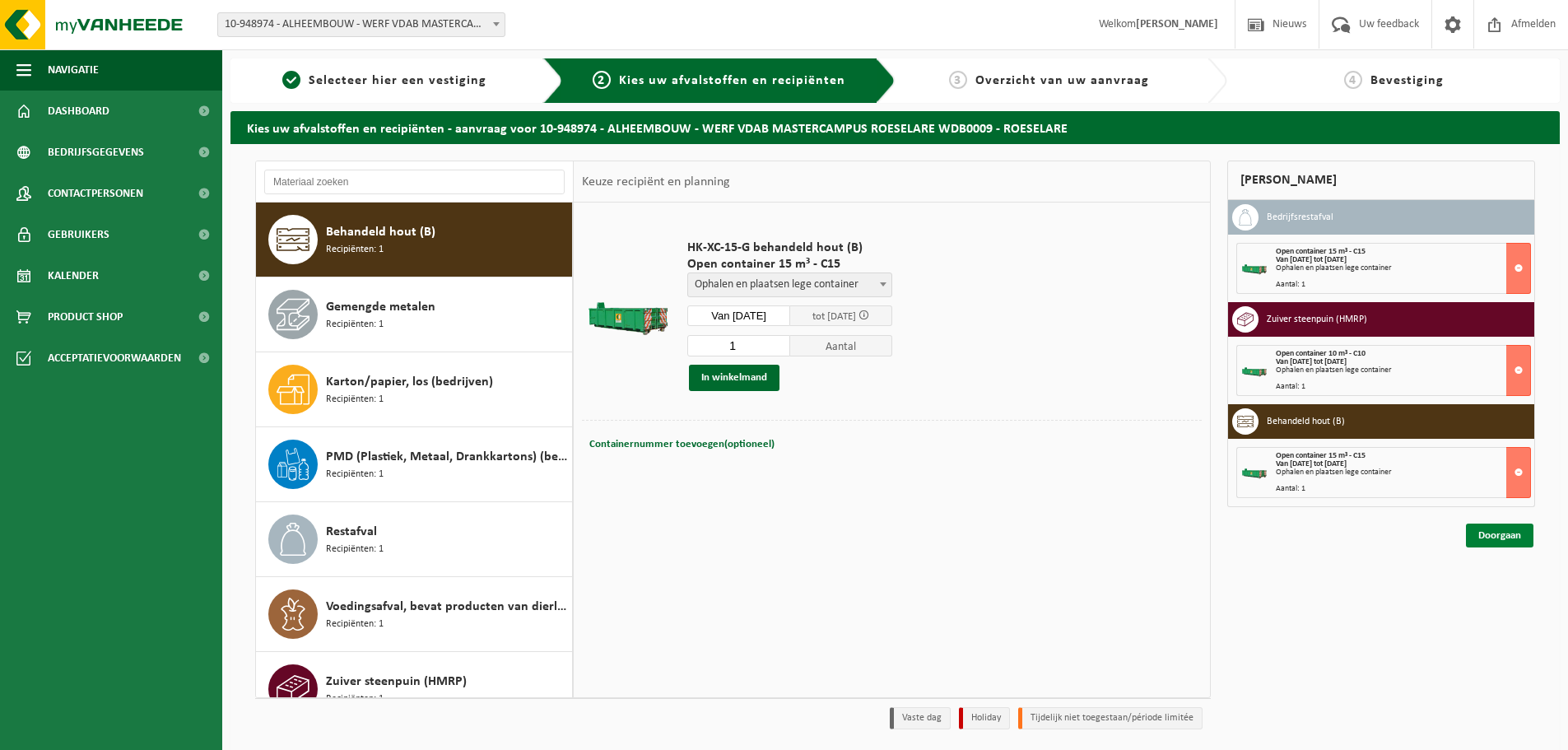
click at [1479, 534] on link "Doorgaan" at bounding box center [1499, 535] width 68 height 24
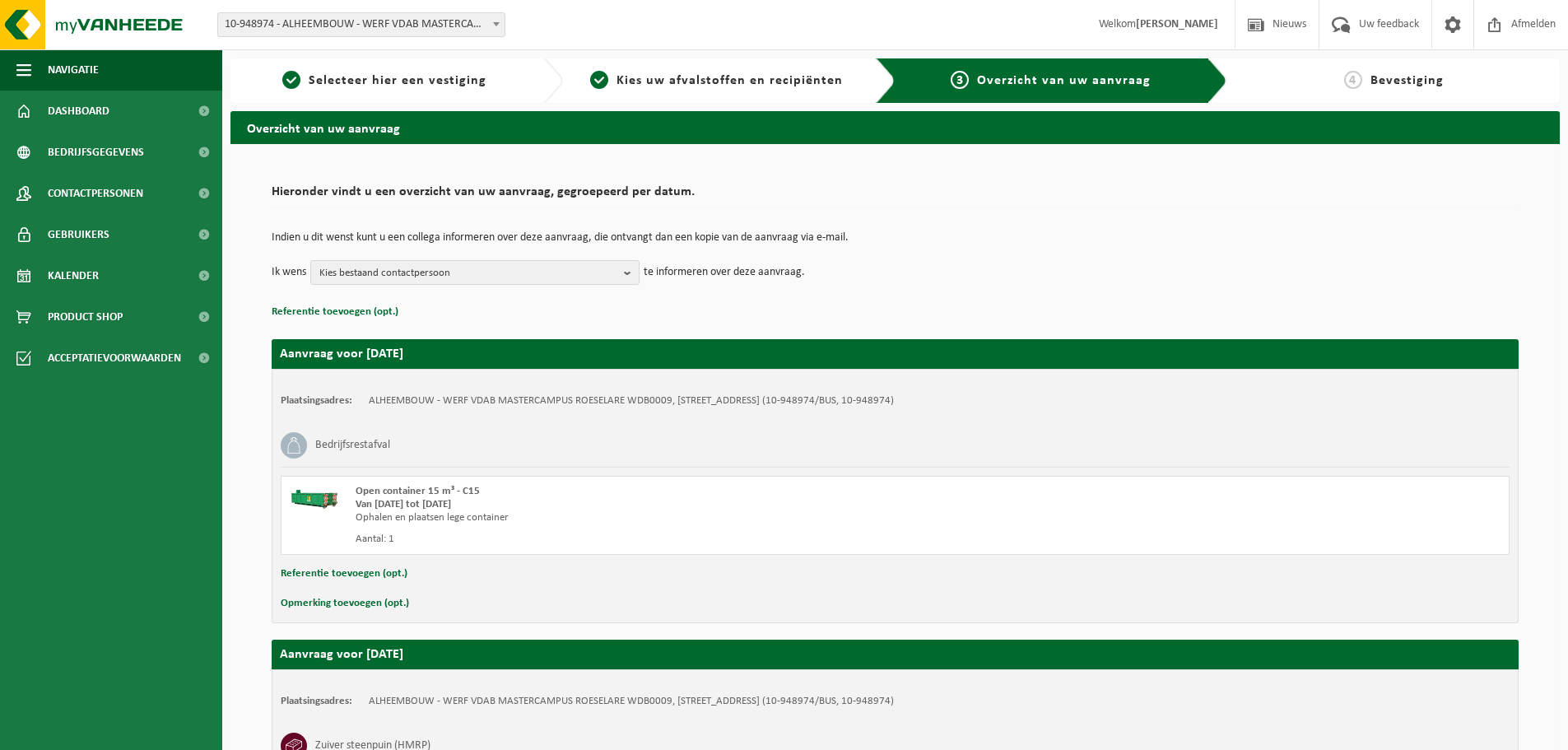
scroll to position [557, 0]
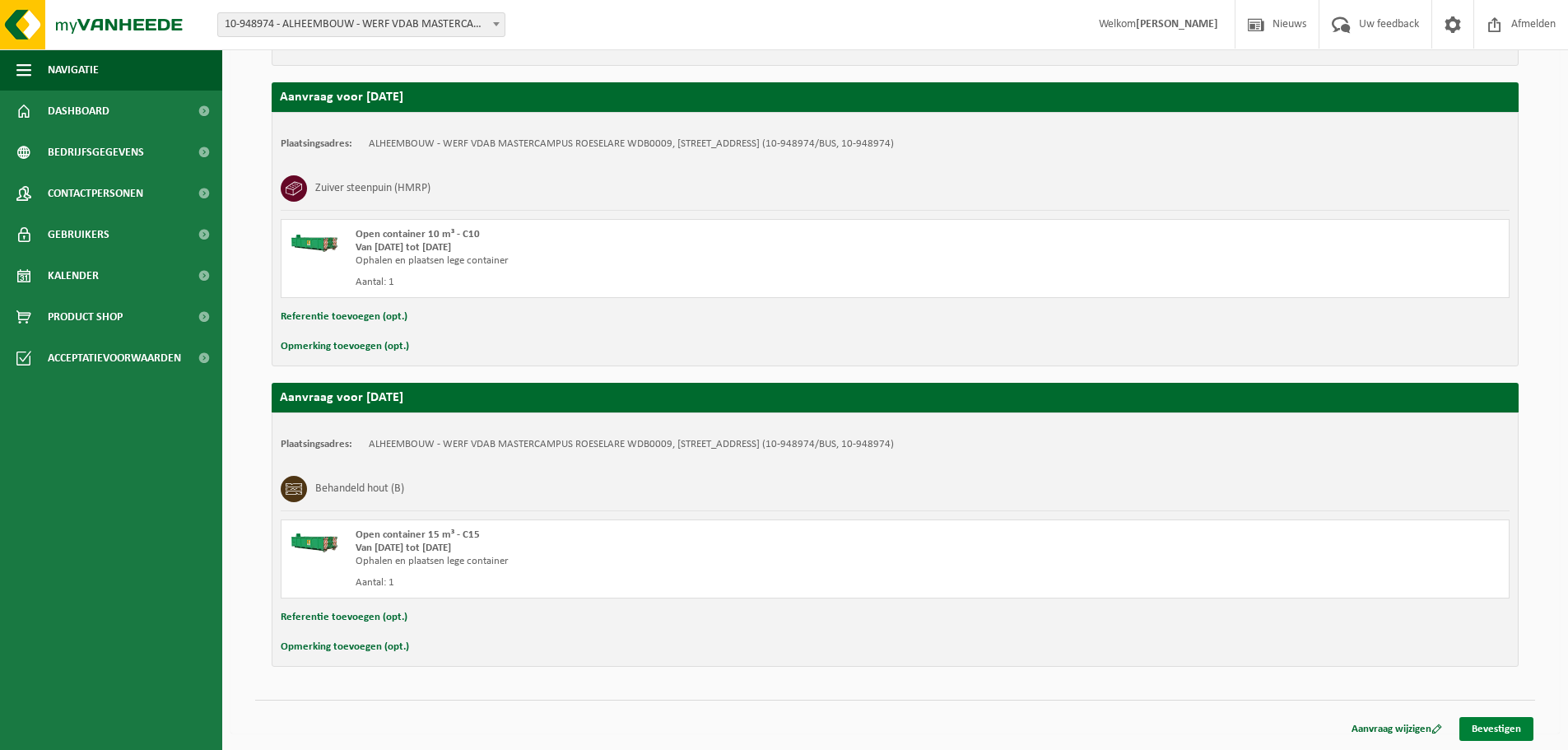
click at [1502, 719] on link "Bevestigen" at bounding box center [1497, 728] width 74 height 24
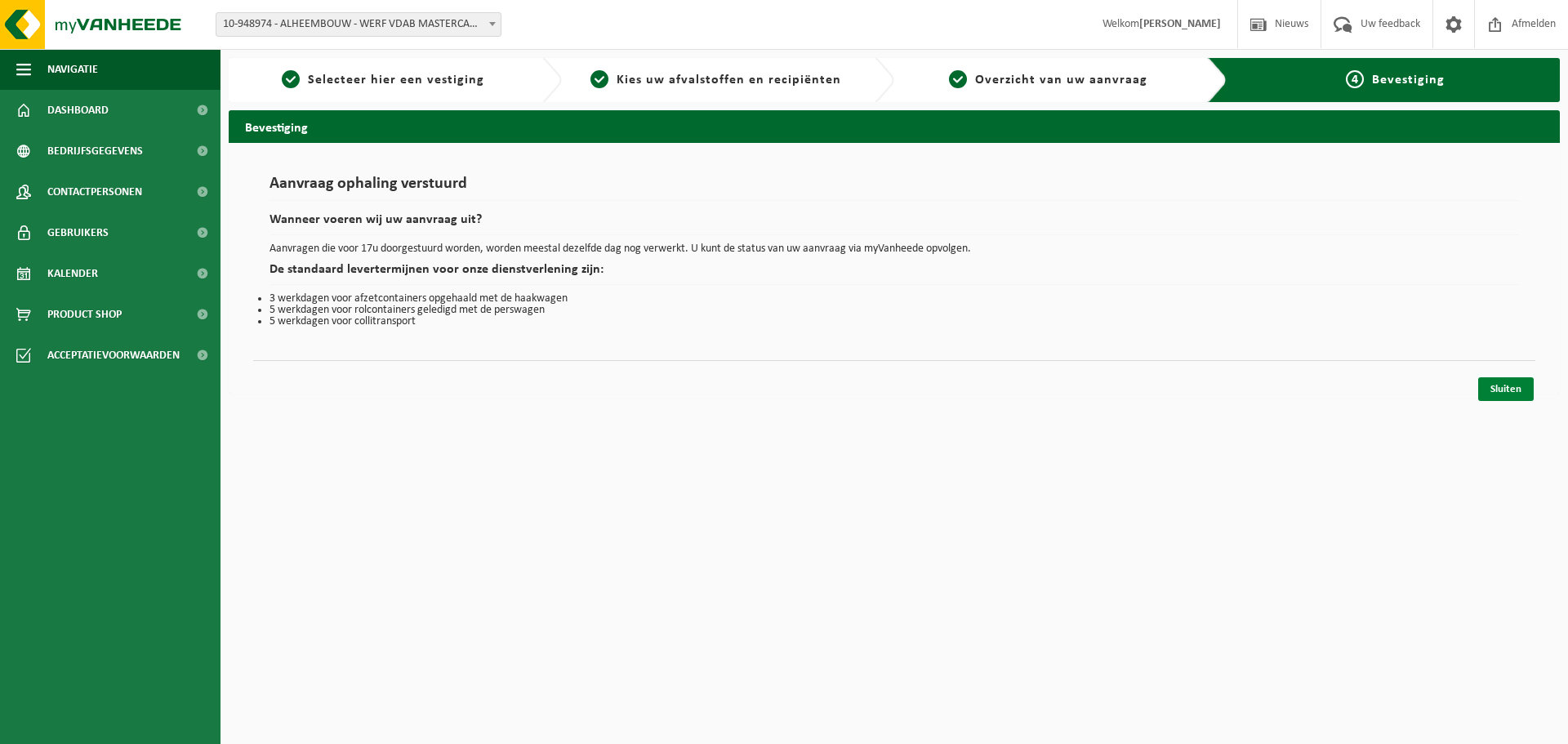
click at [1500, 393] on link "Sluiten" at bounding box center [1506, 389] width 56 height 24
